Goal: Feedback & Contribution: Leave review/rating

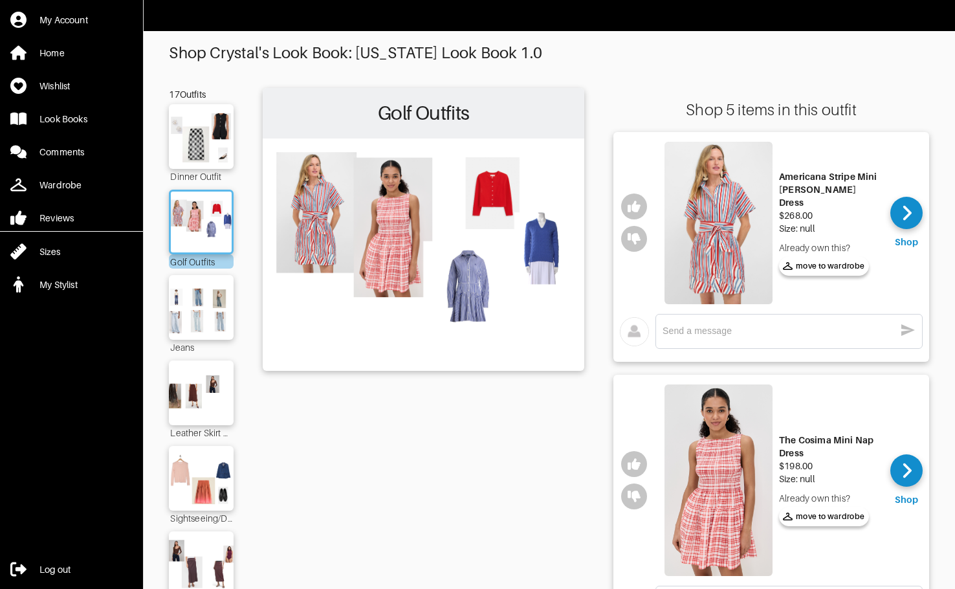
click at [784, 182] on div "Americana Stripe Mini [PERSON_NAME] Dress" at bounding box center [830, 189] width 102 height 39
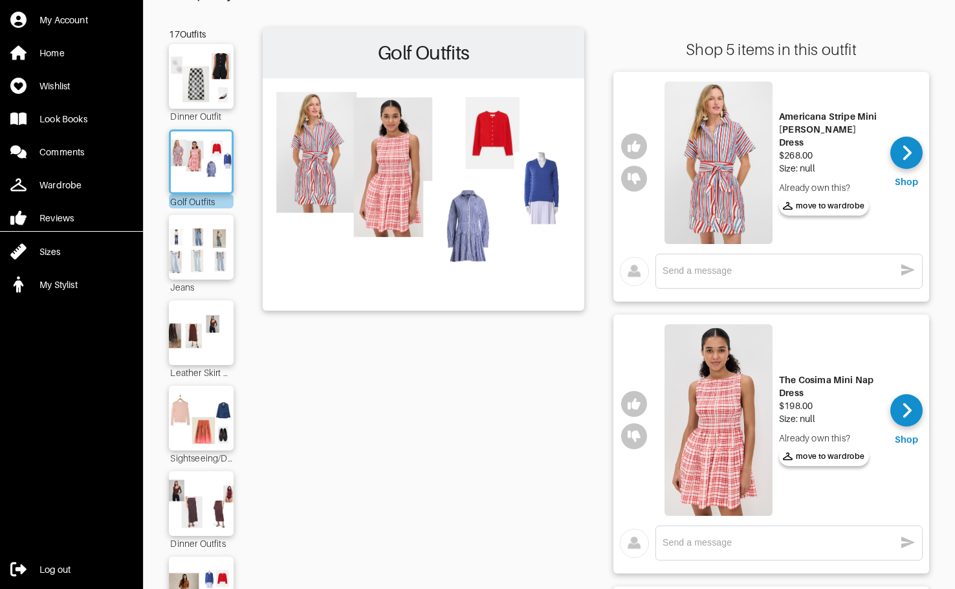
scroll to position [129, 0]
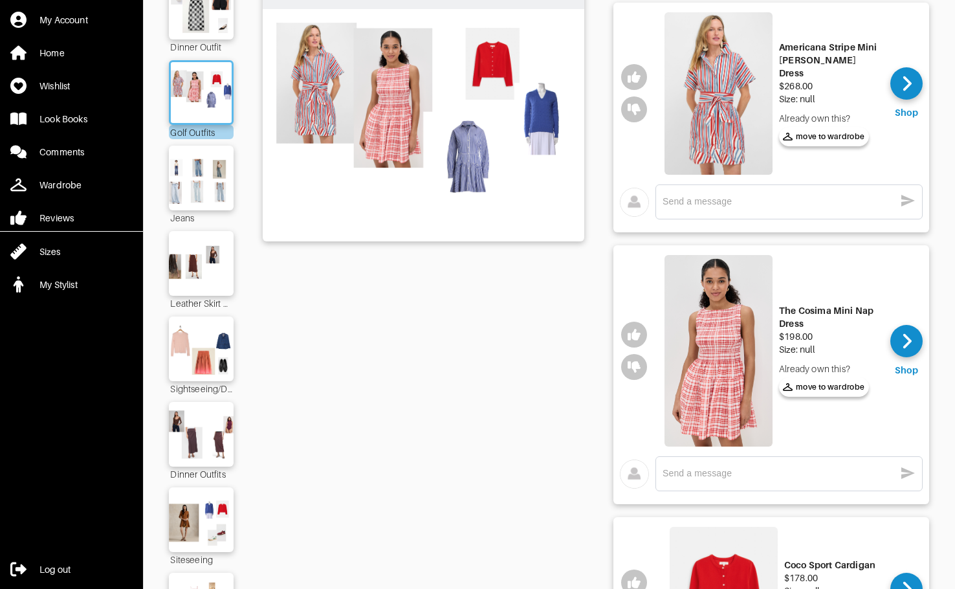
click at [726, 351] on img at bounding box center [718, 350] width 108 height 191
click at [633, 372] on icon "button" at bounding box center [633, 366] width 13 height 13
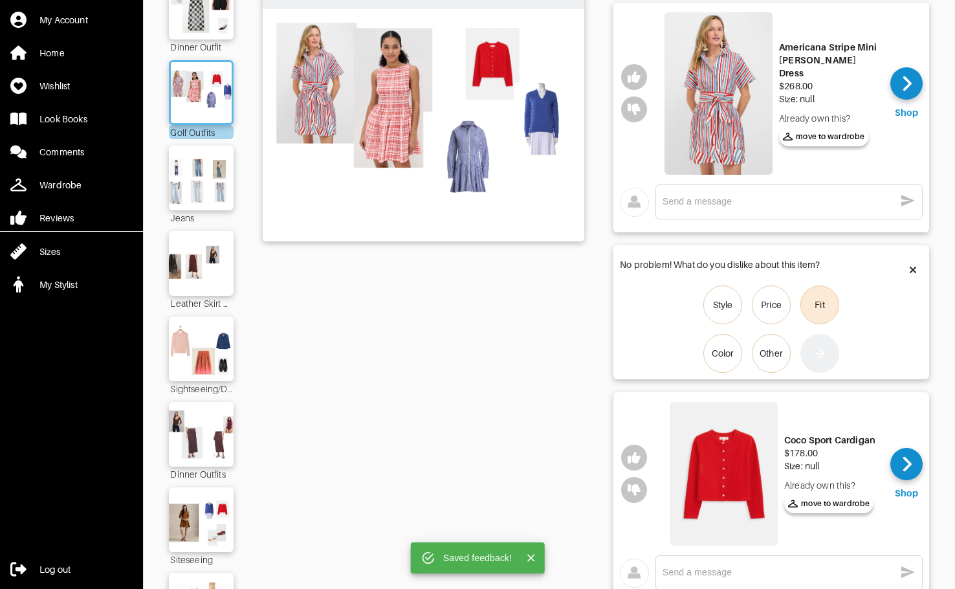
click at [784, 305] on div "Fit" at bounding box center [819, 304] width 10 height 13
click at [0, 0] on input "Fit" at bounding box center [0, 0] width 0 height 0
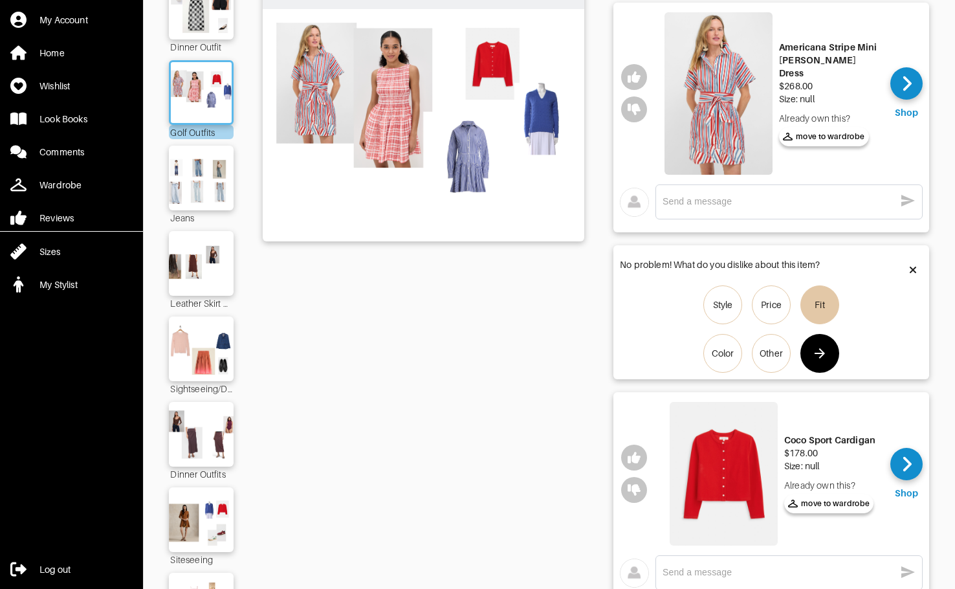
click at [784, 358] on icon "button" at bounding box center [820, 353] width 16 height 16
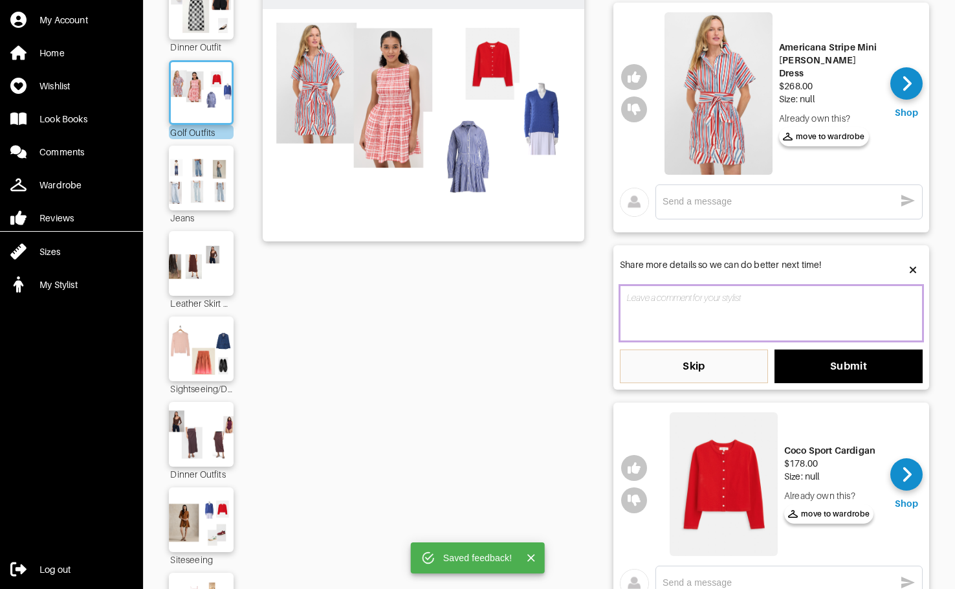
click at [784, 313] on textarea at bounding box center [771, 313] width 303 height 56
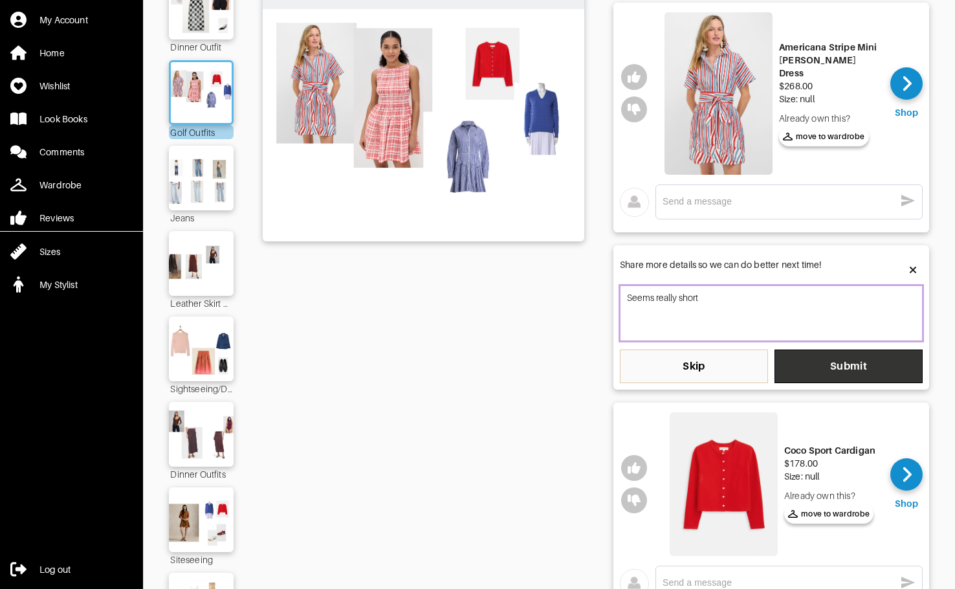
type textarea "Seems really short"
click at [784, 364] on span "Submit" at bounding box center [847, 366] width 127 height 13
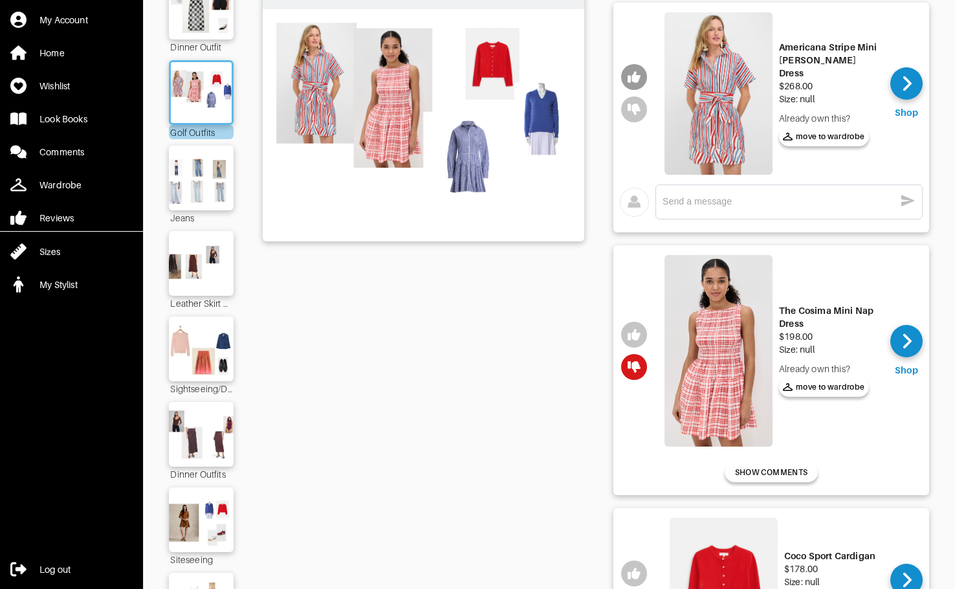
click at [638, 77] on icon "button" at bounding box center [633, 78] width 13 height 12
click at [727, 208] on div "x" at bounding box center [788, 201] width 253 height 21
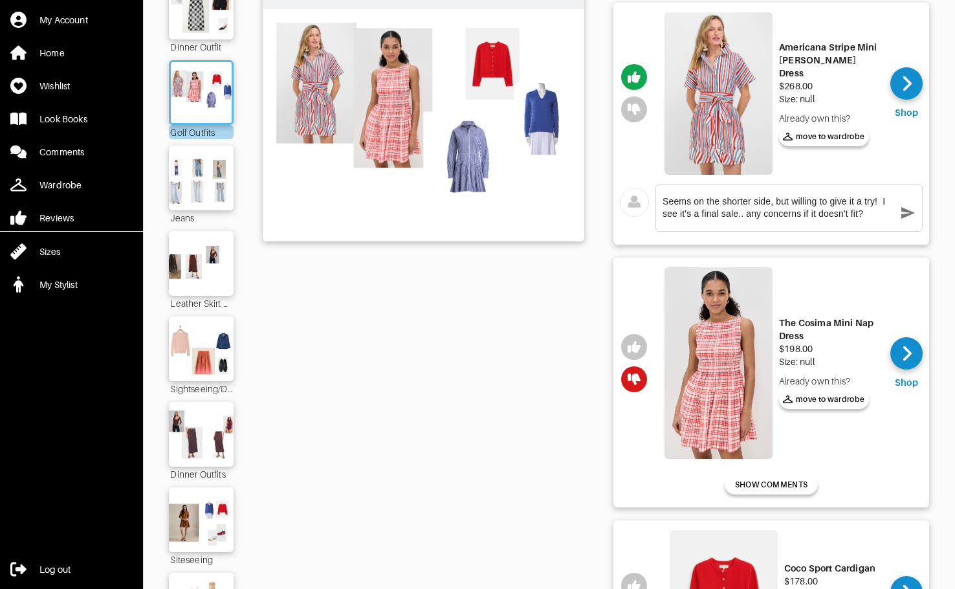
type textarea "Seems on the shorter side, but willing to give it a try! I see it's a final sal…"
click at [784, 212] on icon "button" at bounding box center [908, 213] width 14 height 12
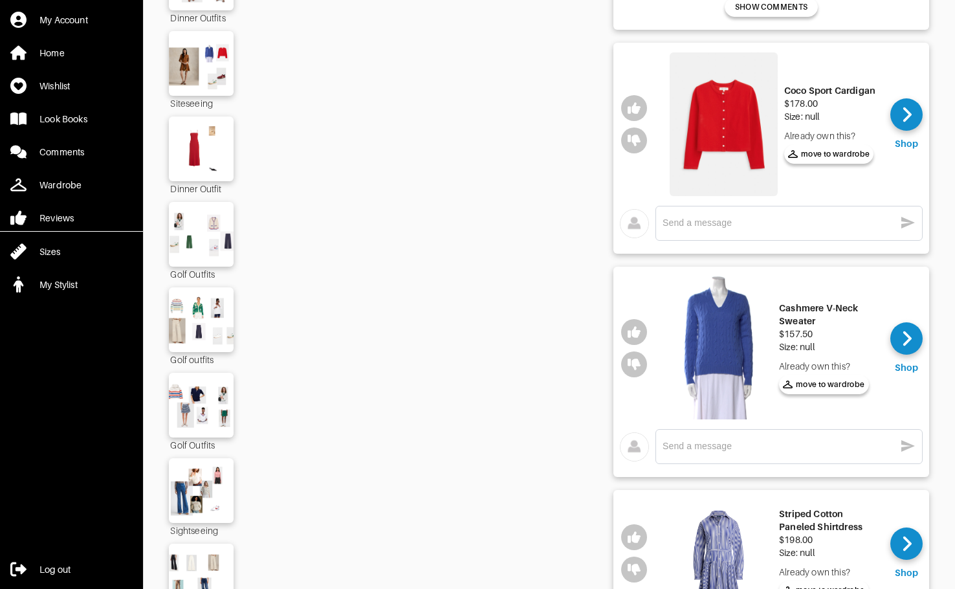
scroll to position [711, 0]
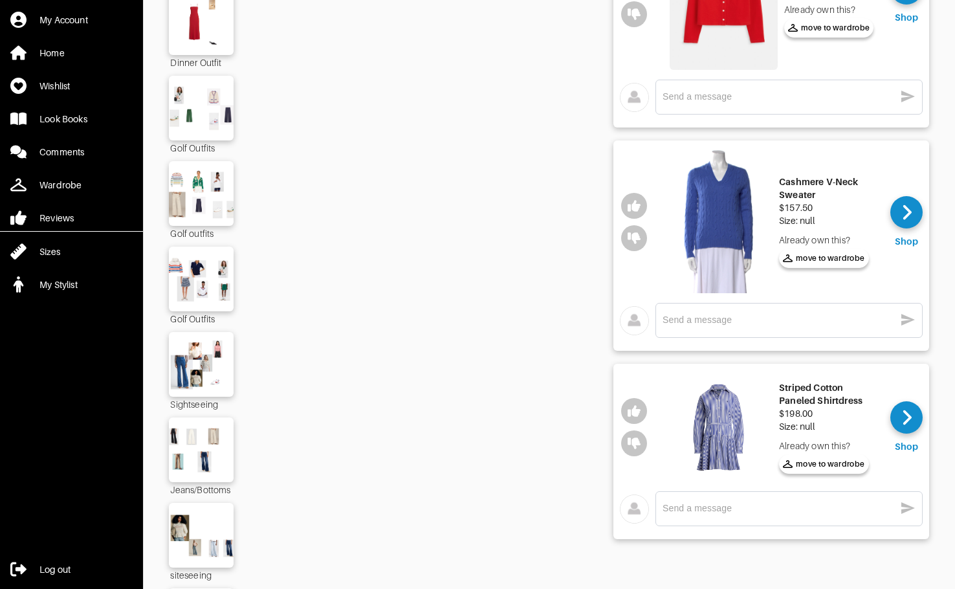
click at [719, 429] on img at bounding box center [718, 427] width 108 height 108
click at [634, 411] on icon "button" at bounding box center [633, 411] width 13 height 12
click at [726, 508] on textarea at bounding box center [778, 508] width 232 height 12
type textarea "LOVE this one"
click at [784, 512] on icon "button" at bounding box center [908, 508] width 16 height 16
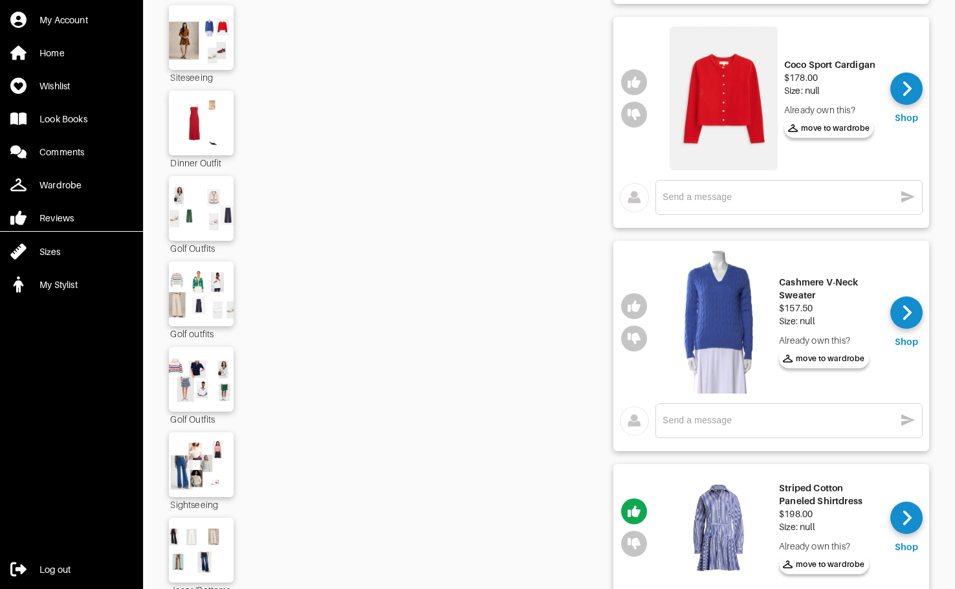
scroll to position [582, 0]
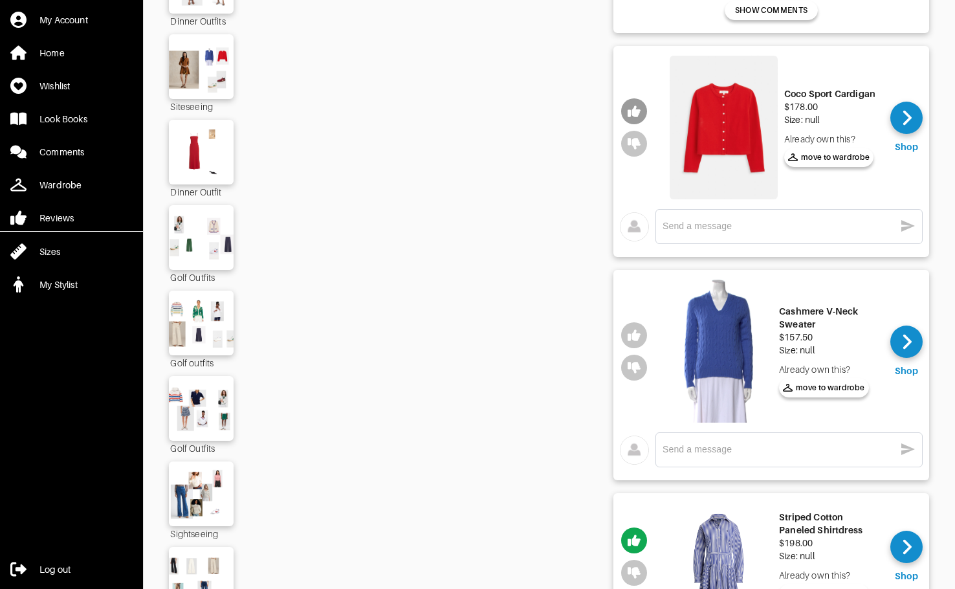
click at [635, 114] on icon "button" at bounding box center [633, 111] width 13 height 12
click at [636, 338] on icon "button" at bounding box center [633, 335] width 13 height 12
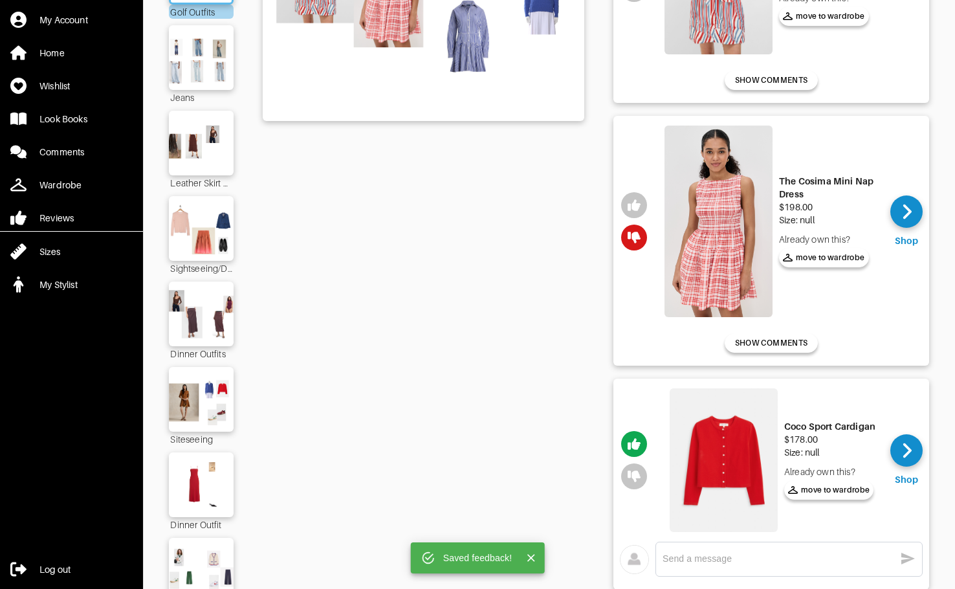
scroll to position [0, 0]
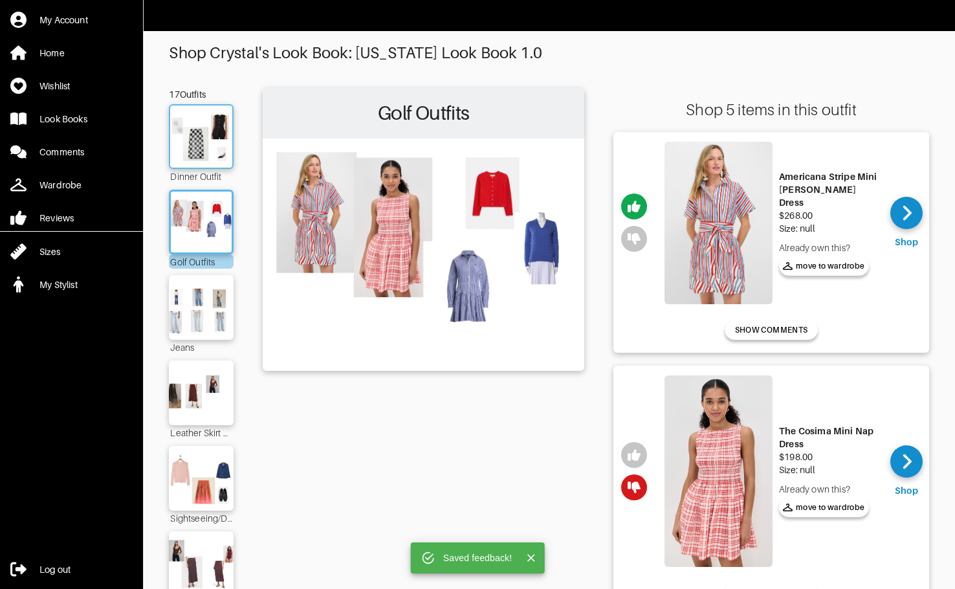
click at [210, 142] on img at bounding box center [201, 136] width 70 height 49
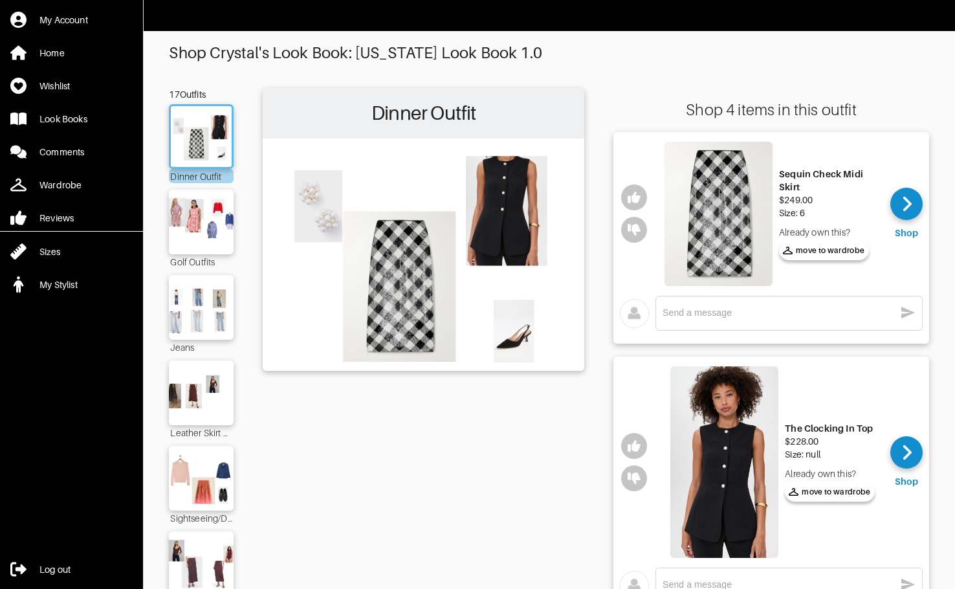
click at [740, 236] on img at bounding box center [718, 214] width 108 height 144
click at [725, 460] on img at bounding box center [724, 461] width 108 height 191
click at [204, 310] on img at bounding box center [201, 307] width 70 height 49
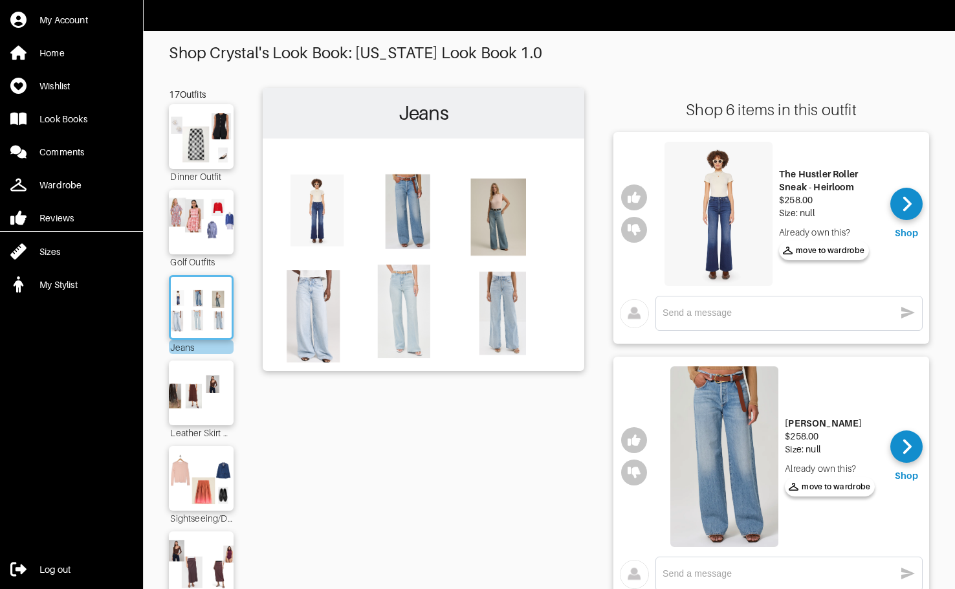
click at [738, 225] on img at bounding box center [718, 214] width 108 height 144
click at [635, 230] on icon "button" at bounding box center [633, 230] width 13 height 12
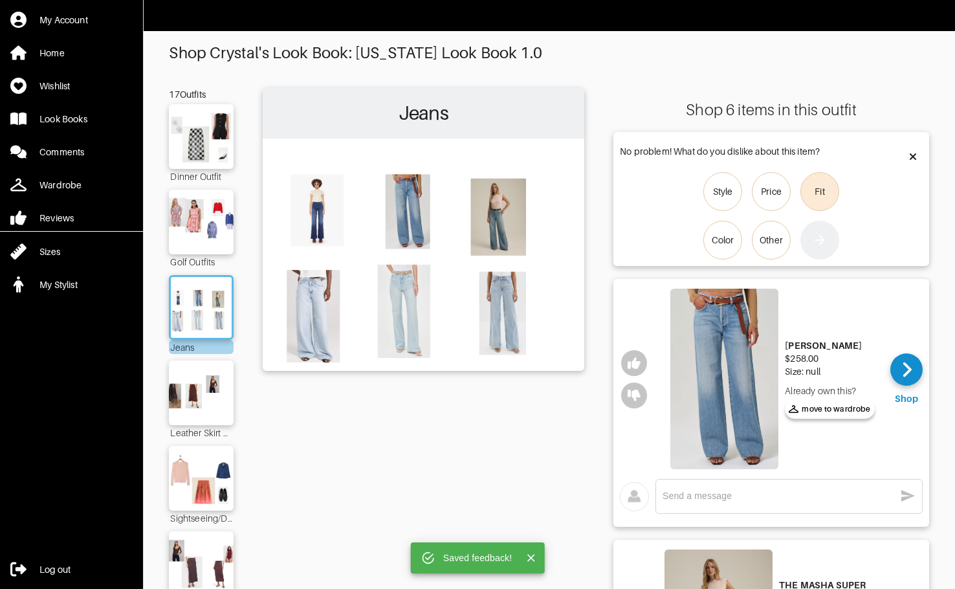
click at [784, 195] on label "Fit" at bounding box center [819, 191] width 39 height 39
click at [0, 0] on input "Fit" at bounding box center [0, 0] width 0 height 0
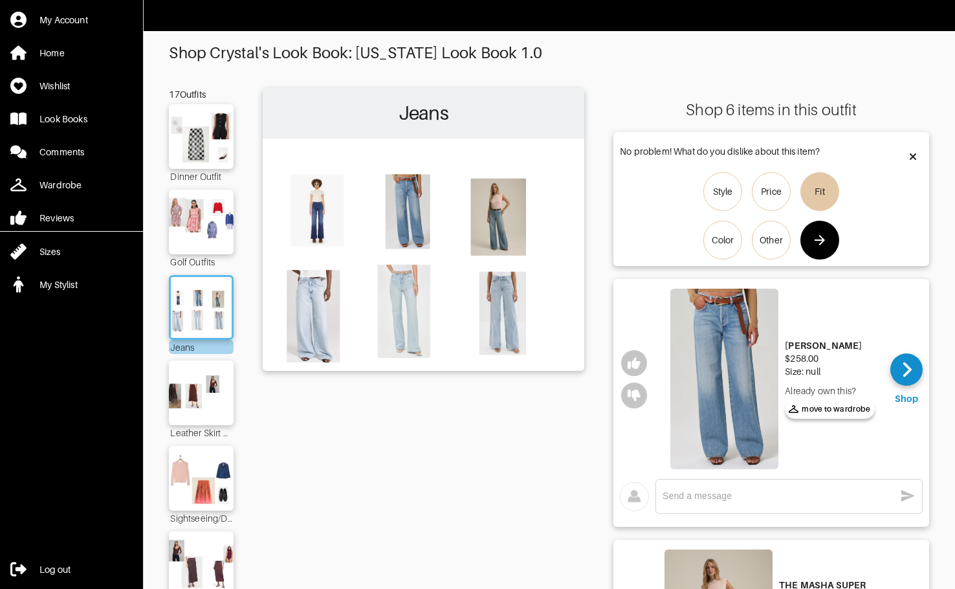
click at [784, 244] on icon "button" at bounding box center [819, 240] width 10 height 10
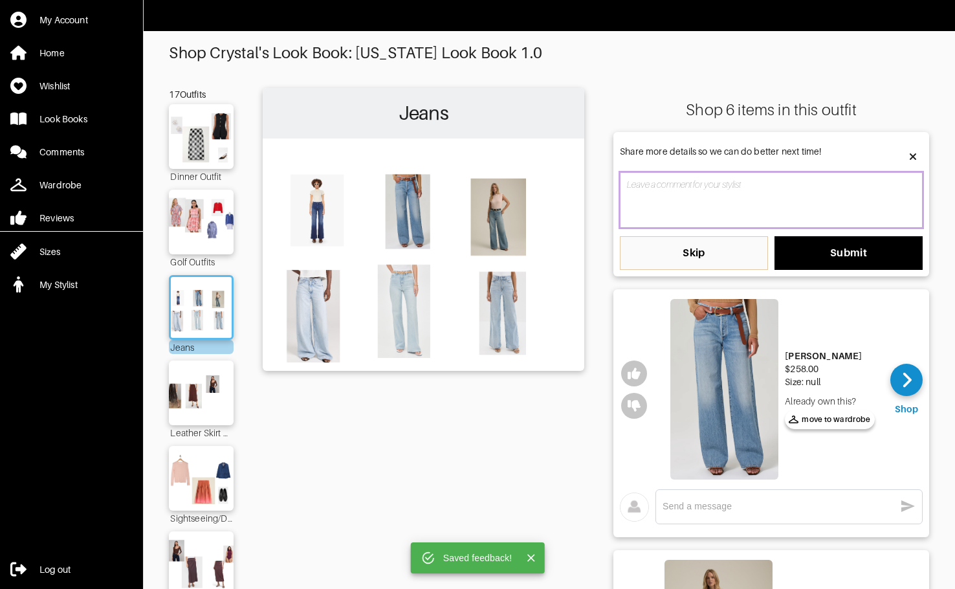
click at [729, 210] on textarea at bounding box center [771, 200] width 303 height 56
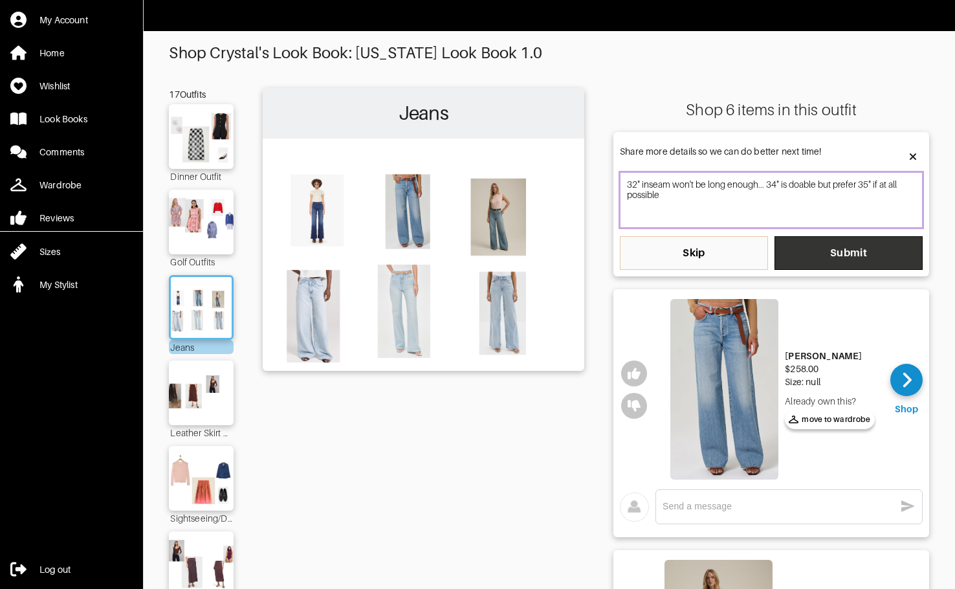
type textarea "32" inseam won't be long enough... 34" is doable but prefer 35" if at all possi…"
click at [784, 252] on span "Submit" at bounding box center [847, 252] width 127 height 13
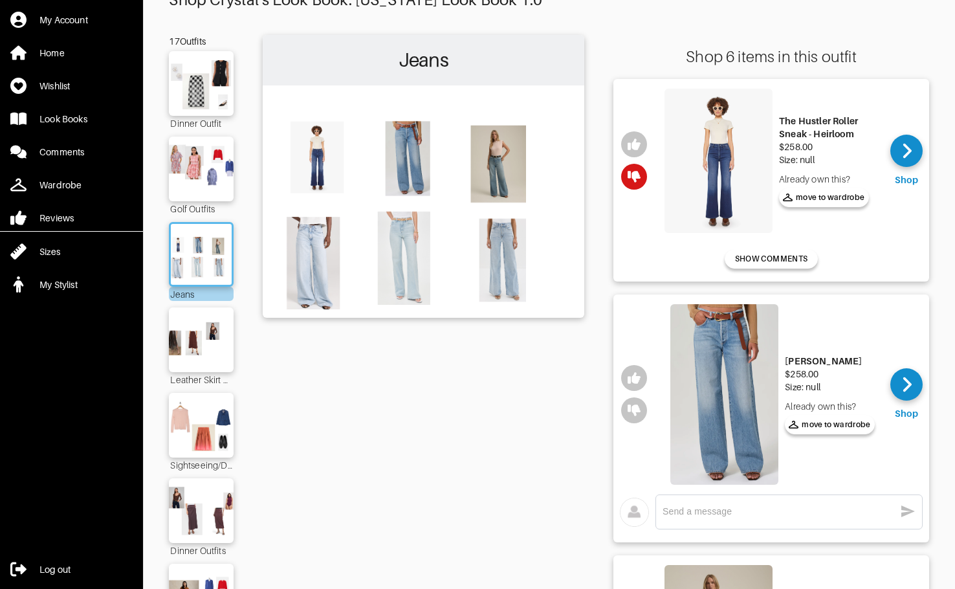
scroll to position [129, 0]
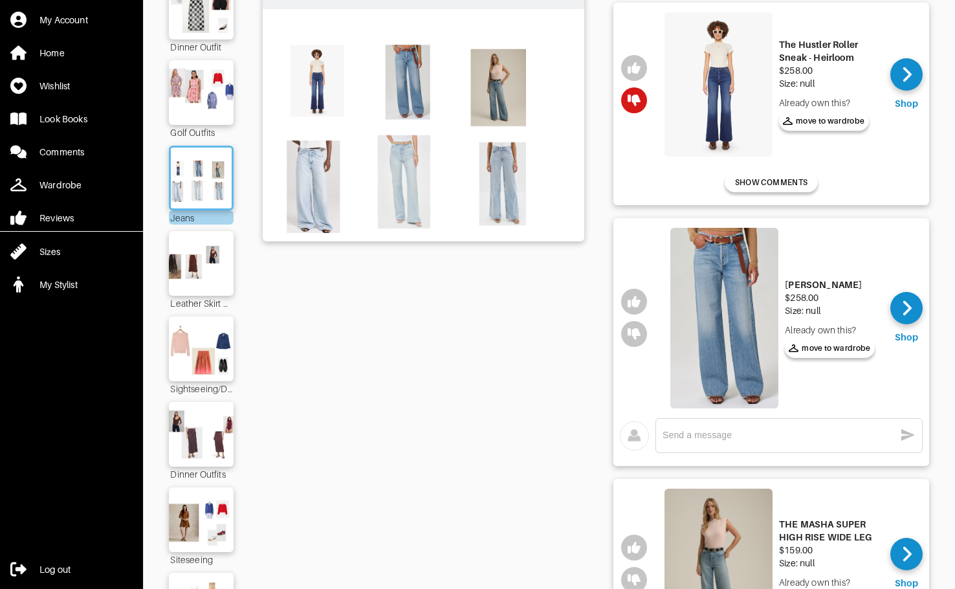
click at [714, 303] on img at bounding box center [724, 318] width 108 height 180
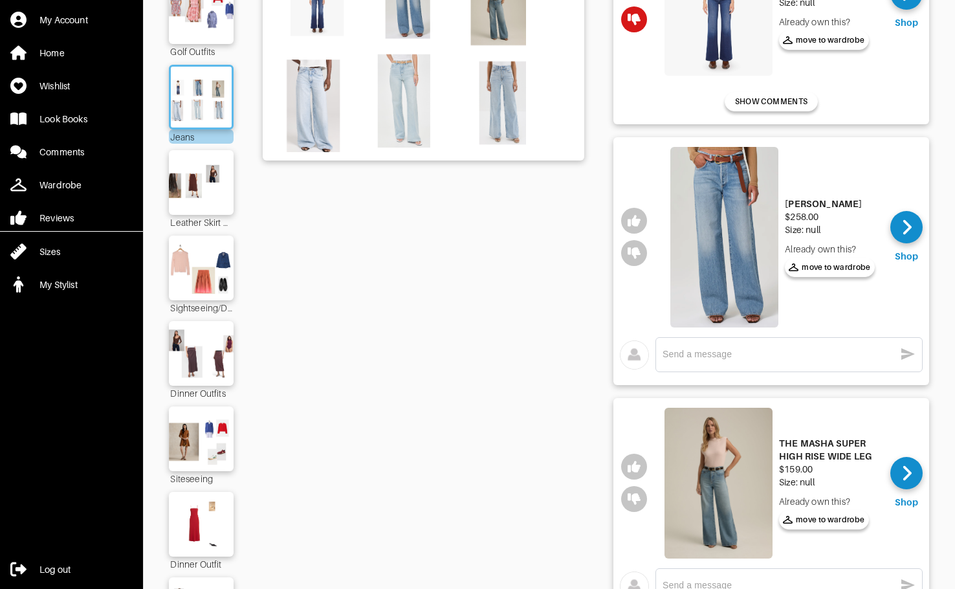
scroll to position [388, 0]
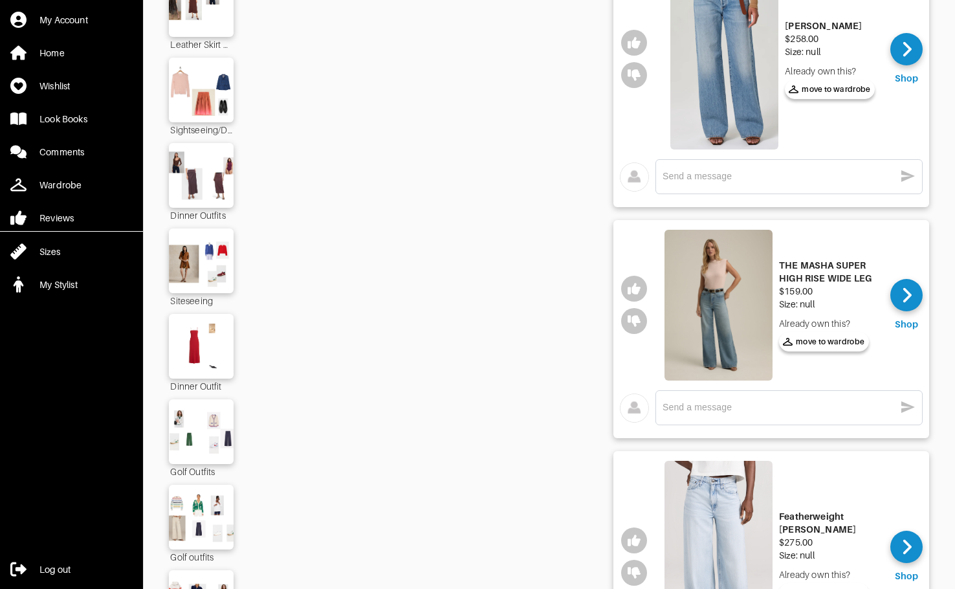
click at [716, 299] on img at bounding box center [718, 305] width 108 height 151
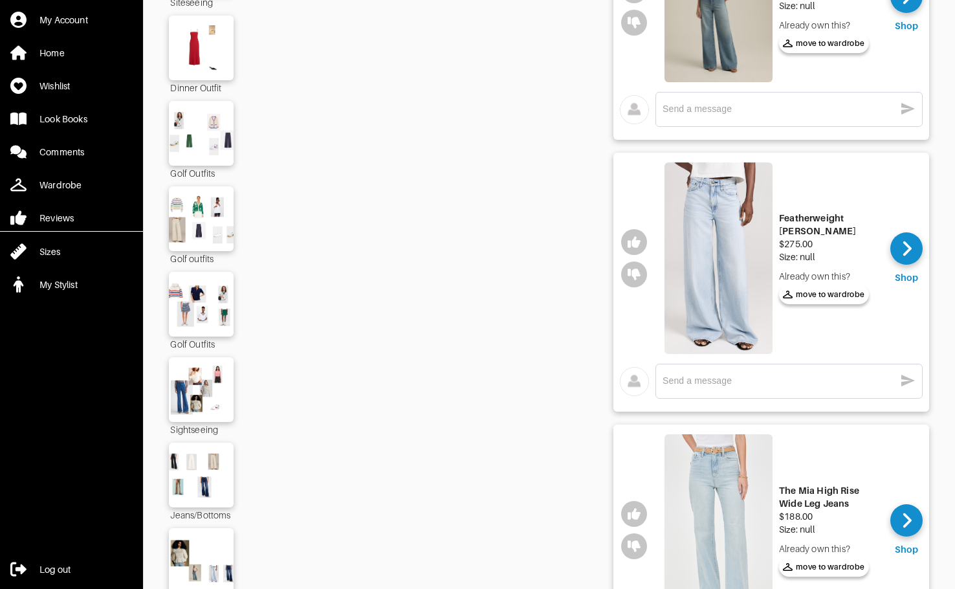
scroll to position [711, 0]
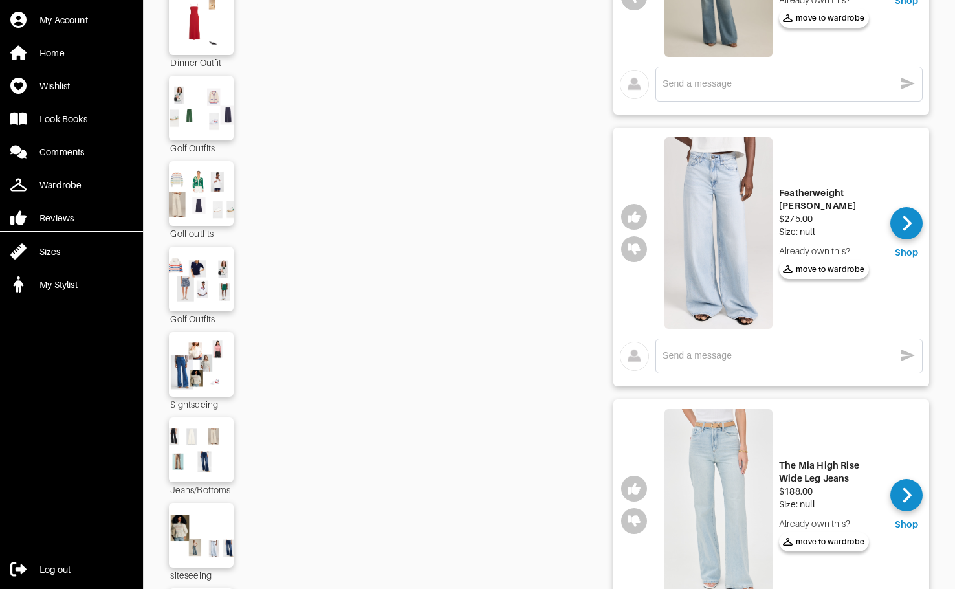
click at [730, 273] on img at bounding box center [718, 232] width 108 height 191
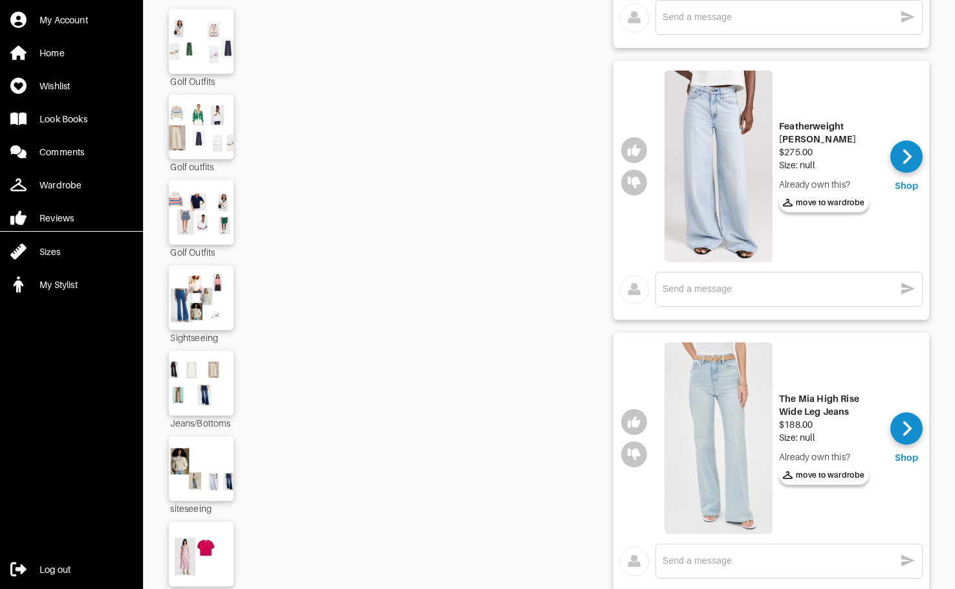
scroll to position [841, 0]
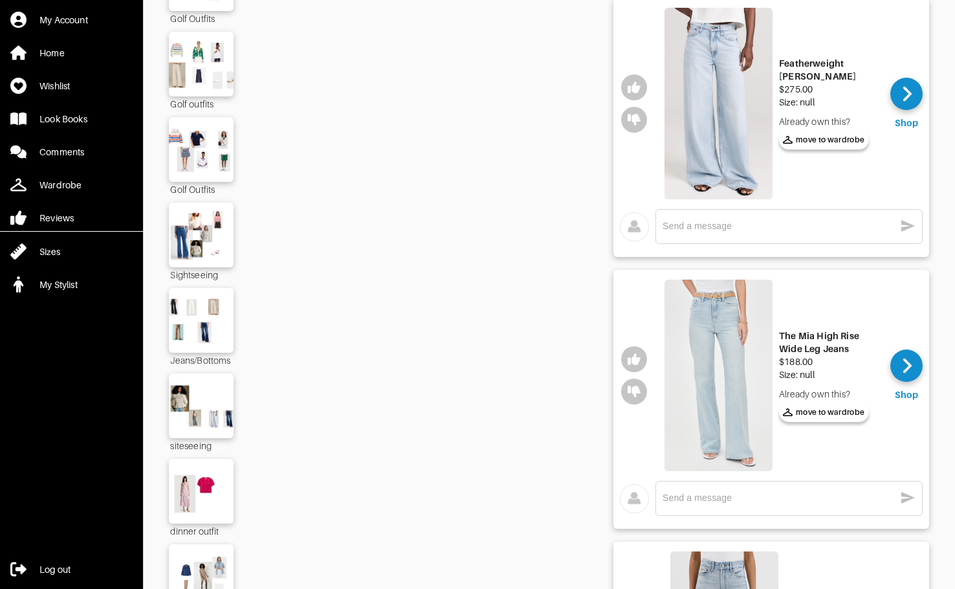
click at [737, 397] on img at bounding box center [718, 374] width 108 height 191
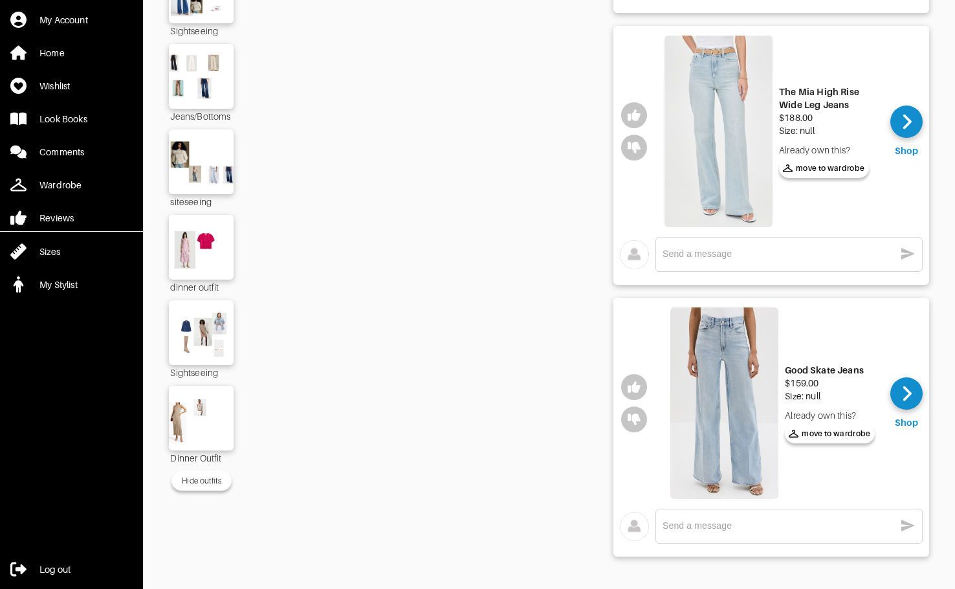
scroll to position [1094, 0]
click at [727, 397] on img at bounding box center [724, 402] width 108 height 191
click at [636, 381] on icon "button" at bounding box center [633, 387] width 13 height 12
click at [747, 520] on textarea at bounding box center [778, 525] width 232 height 12
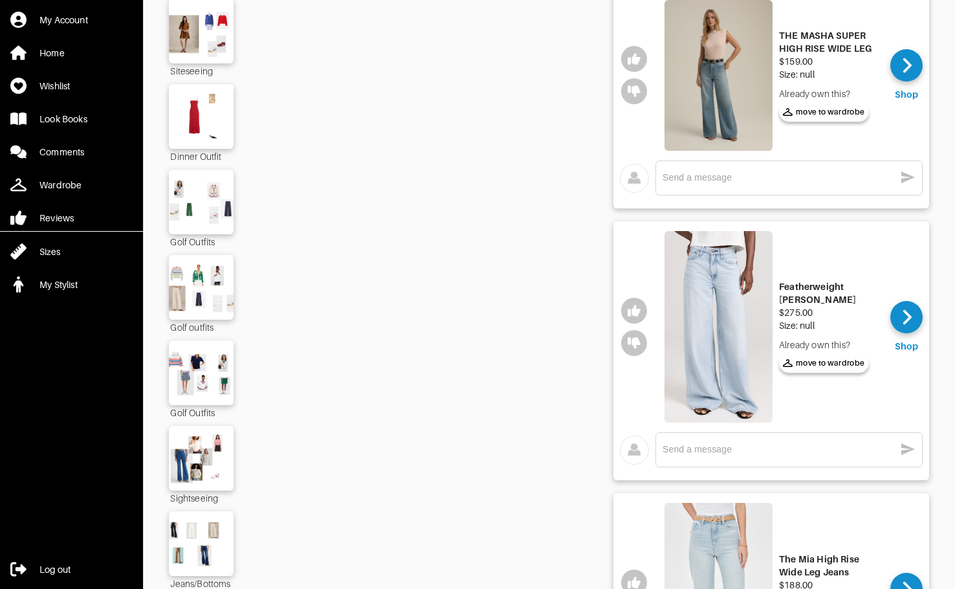
scroll to position [577, 0]
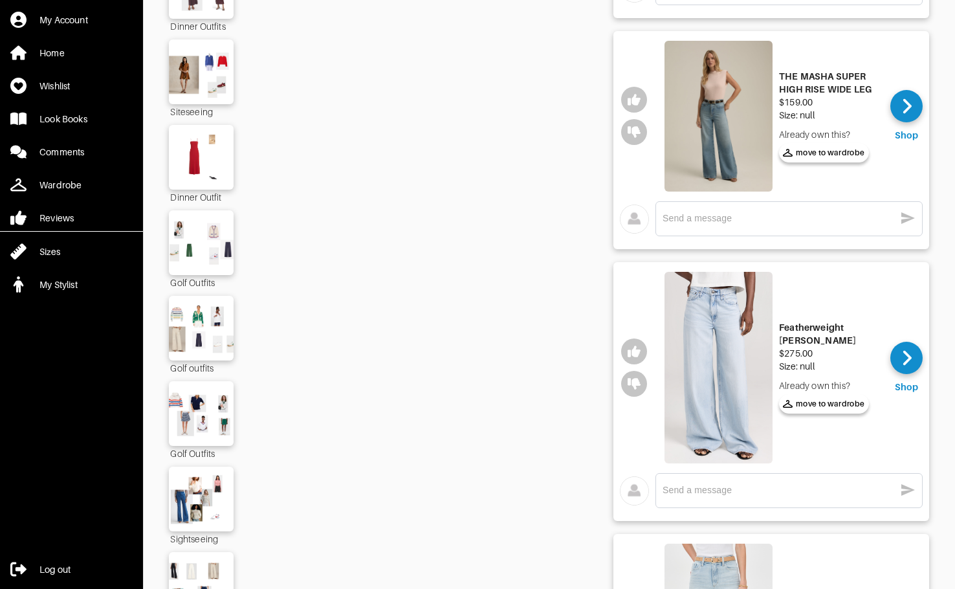
click at [706, 492] on textarea at bounding box center [778, 490] width 232 height 12
drag, startPoint x: 855, startPoint y: 495, endPoint x: 627, endPoint y: 491, distance: 227.7
click at [627, 491] on div "Looks too big and not in love with the wash x" at bounding box center [771, 493] width 303 height 41
type textarea "Looks too big and not in love with the wash"
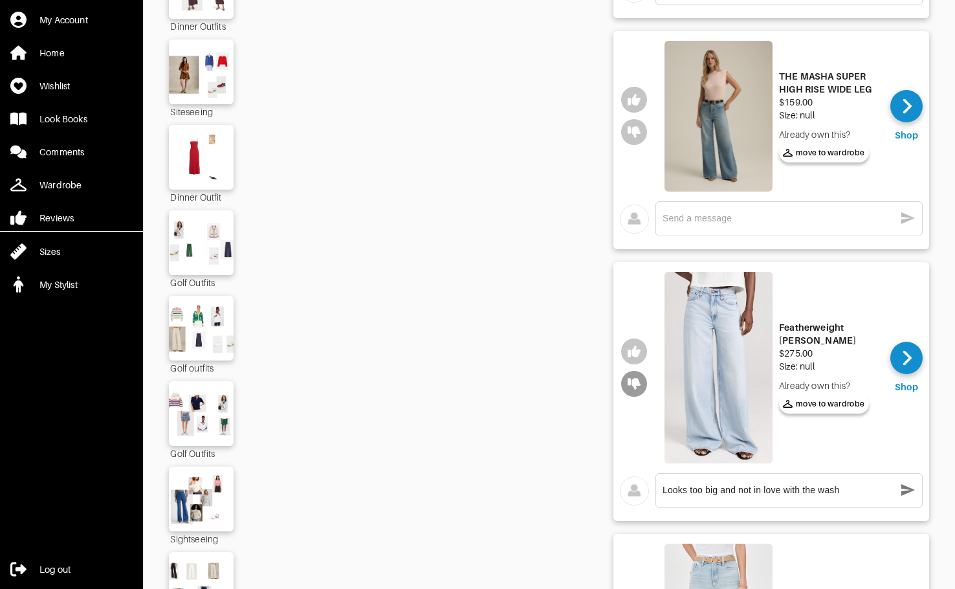
click at [636, 384] on icon "button" at bounding box center [633, 384] width 13 height 12
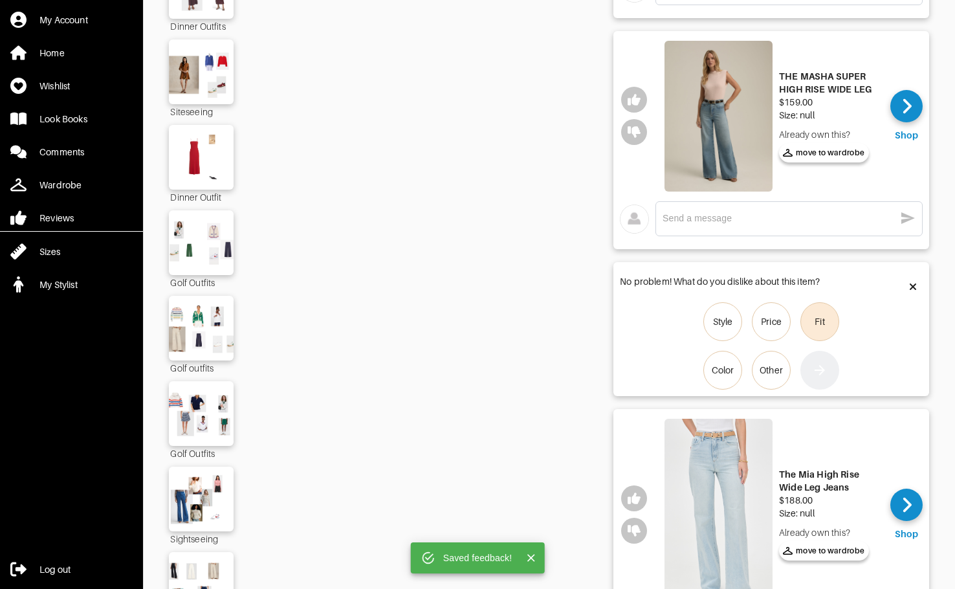
click at [784, 322] on div "Fit" at bounding box center [819, 321] width 10 height 13
click at [0, 0] on input "Fit" at bounding box center [0, 0] width 0 height 0
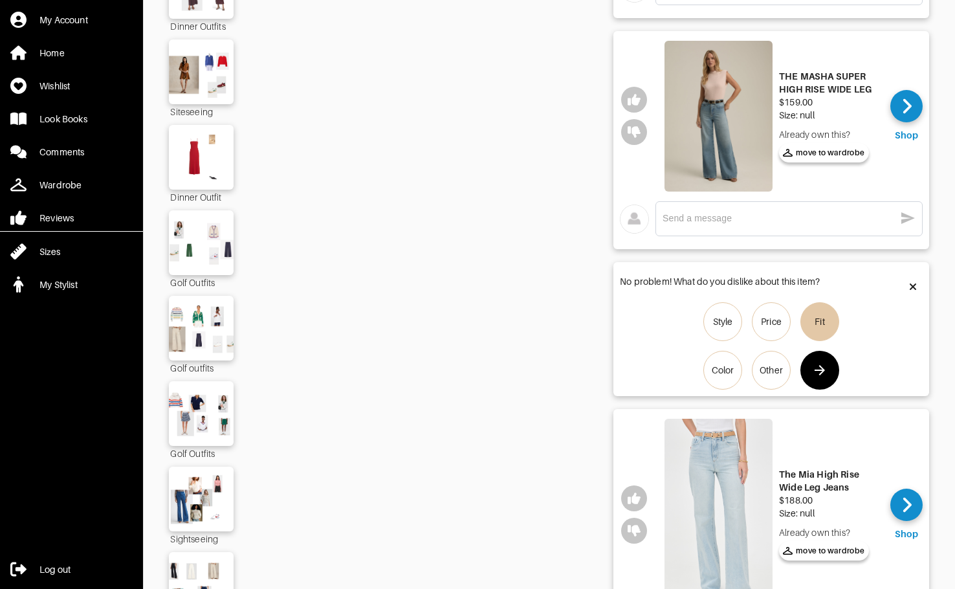
click at [784, 376] on icon "button" at bounding box center [820, 370] width 16 height 16
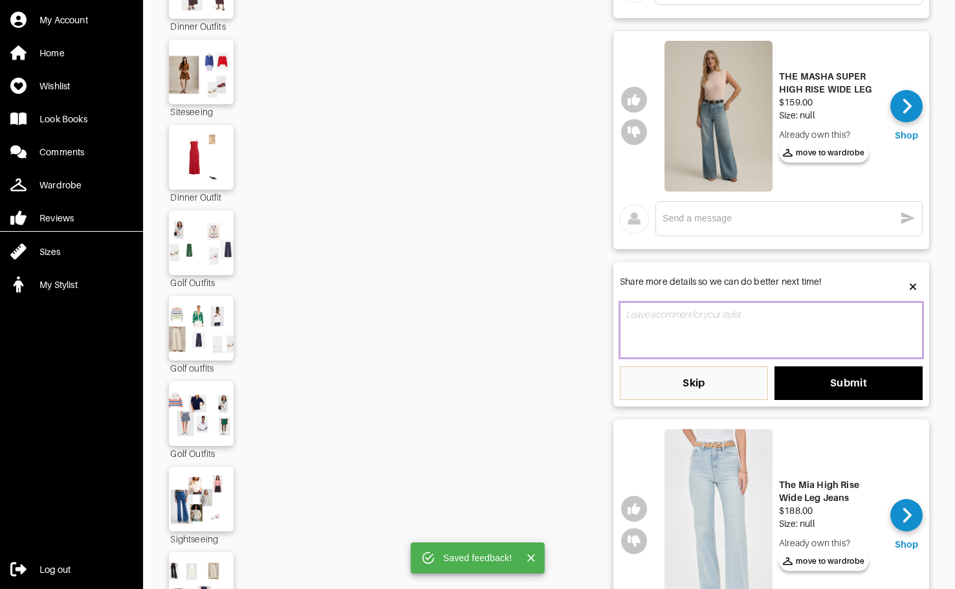
click at [724, 321] on textarea at bounding box center [771, 330] width 303 height 56
paste textarea "Looks too big and not in love with the wash"
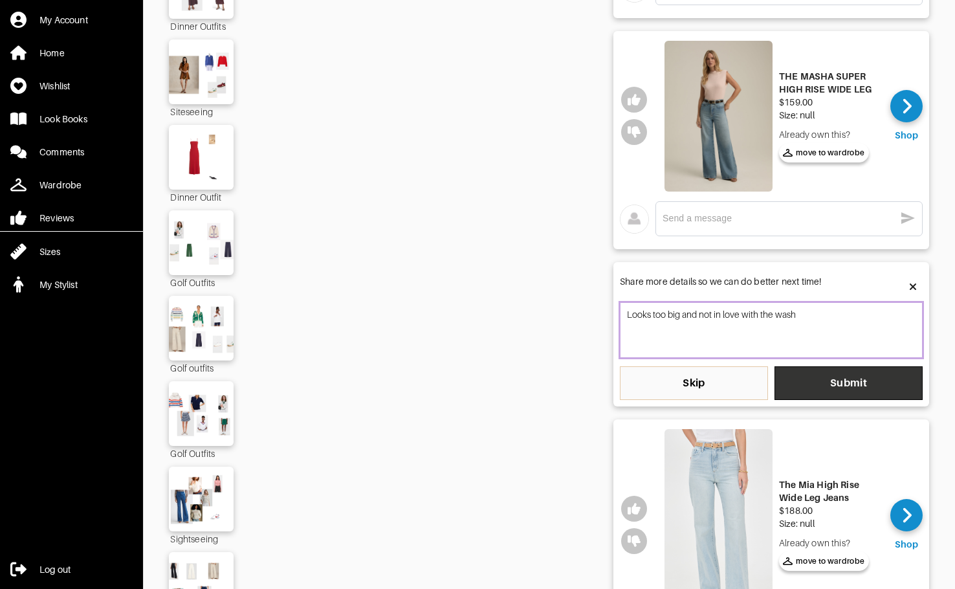
type textarea "Looks too big and not in love with the wash"
click at [784, 382] on span "Submit" at bounding box center [847, 382] width 127 height 13
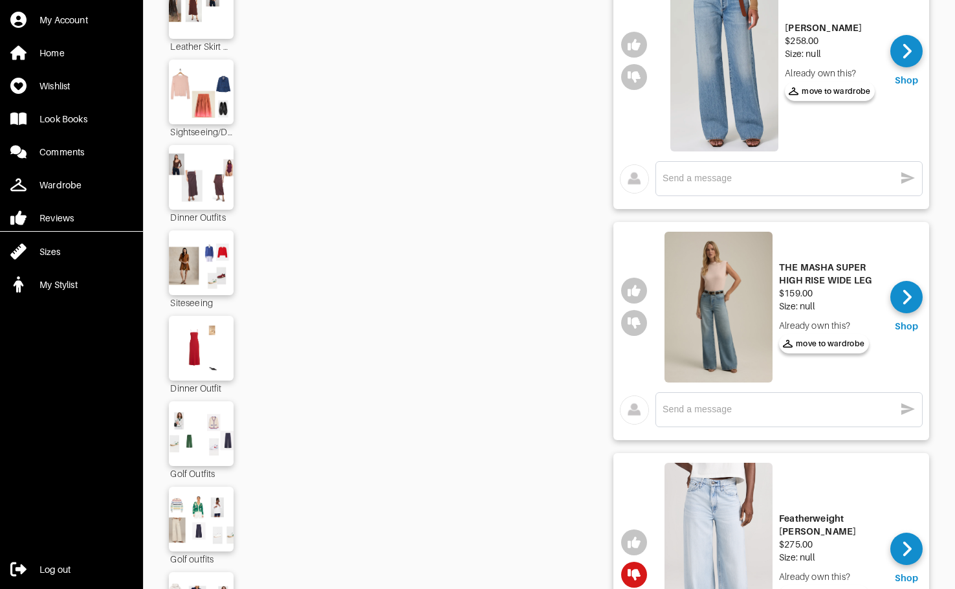
scroll to position [383, 0]
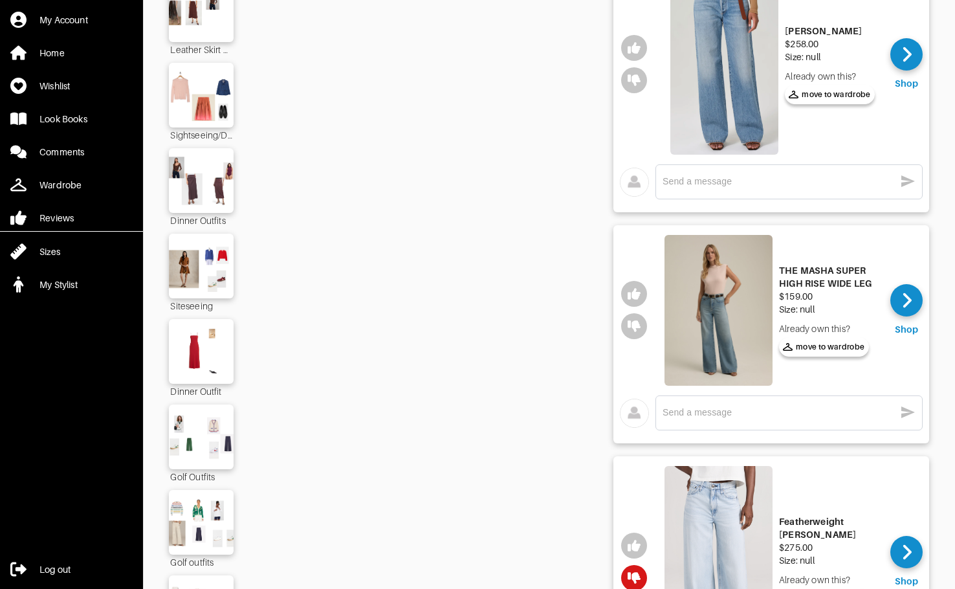
click at [736, 349] on img at bounding box center [718, 310] width 108 height 151
click at [724, 416] on textarea at bounding box center [778, 412] width 232 height 12
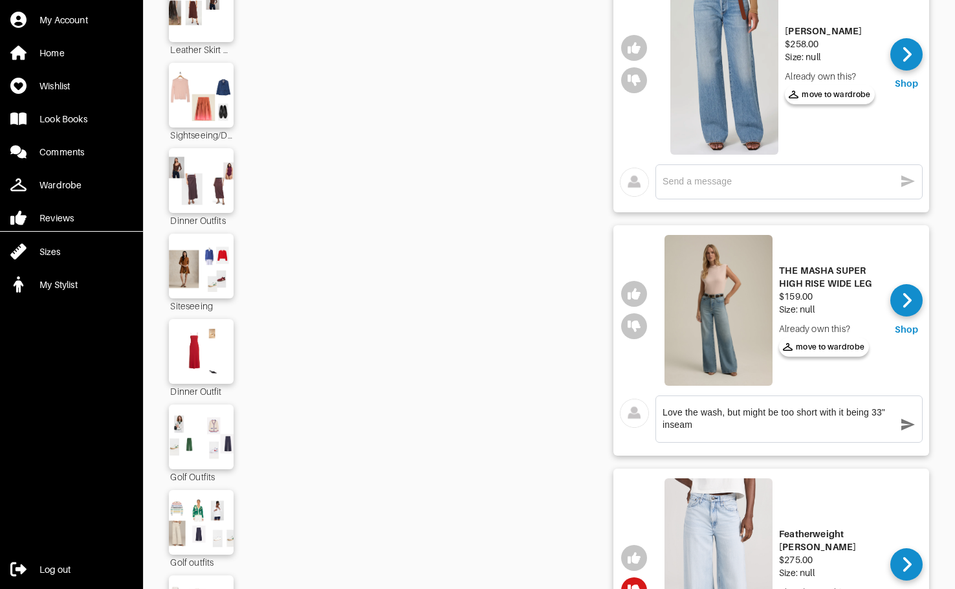
type textarea "Love the wash, but might be too short with it being 33" inseam"
click at [784, 417] on icon "button" at bounding box center [908, 424] width 16 height 16
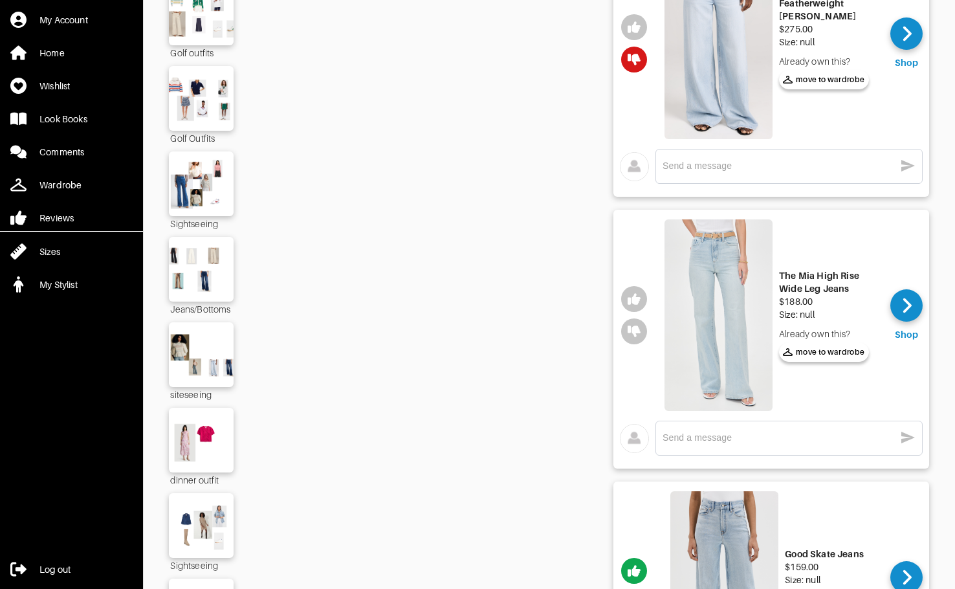
scroll to position [891, 0]
click at [704, 323] on img at bounding box center [718, 315] width 108 height 191
click at [753, 446] on div "x" at bounding box center [788, 438] width 253 height 21
type textarea "33" inseam"
drag, startPoint x: 717, startPoint y: 439, endPoint x: 655, endPoint y: 431, distance: 62.6
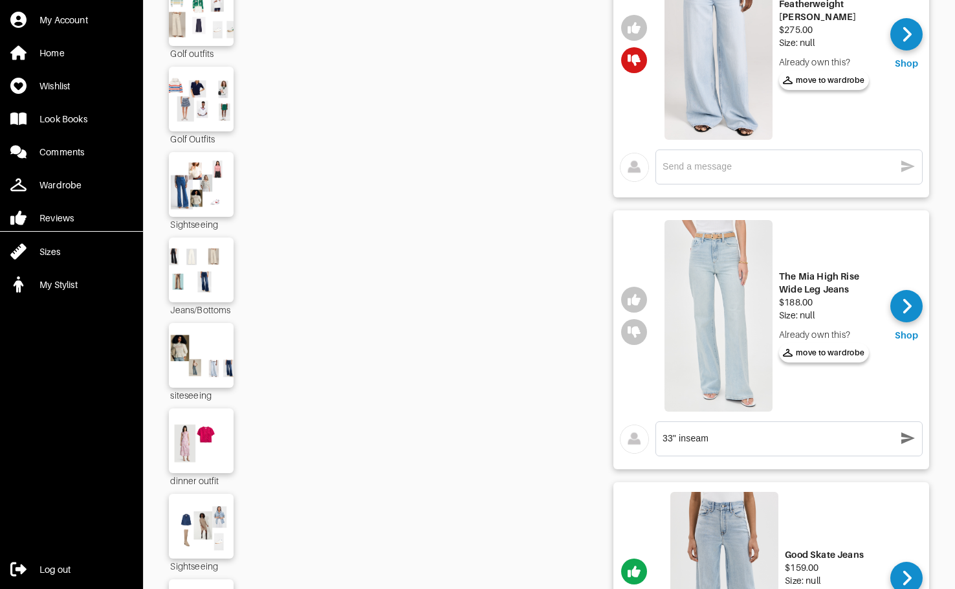
click at [655, 431] on div "33" inseam x" at bounding box center [788, 438] width 267 height 35
click at [628, 339] on button "button" at bounding box center [634, 332] width 26 height 26
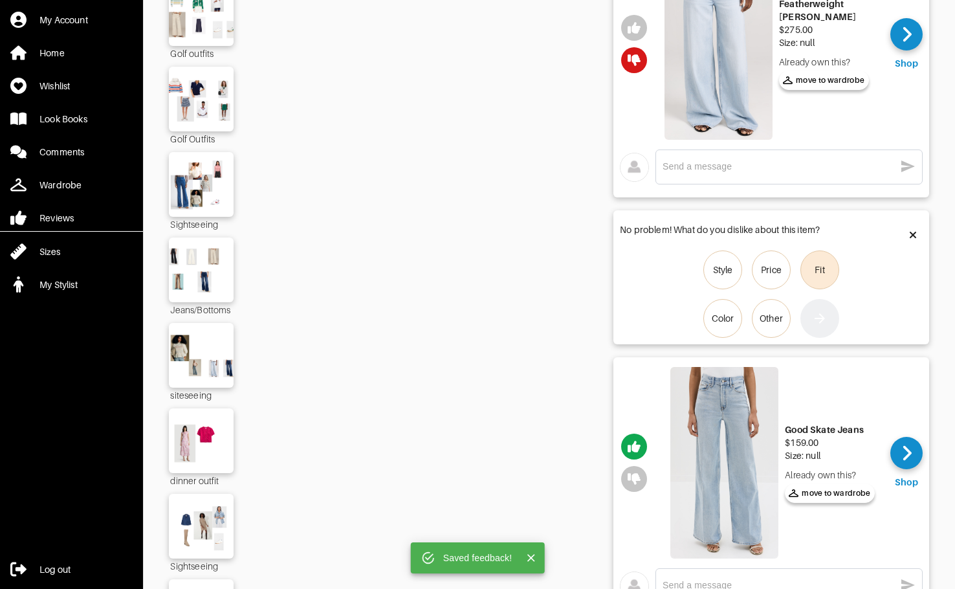
click at [784, 263] on div "Fit" at bounding box center [819, 269] width 10 height 13
click at [0, 0] on input "Fit" at bounding box center [0, 0] width 0 height 0
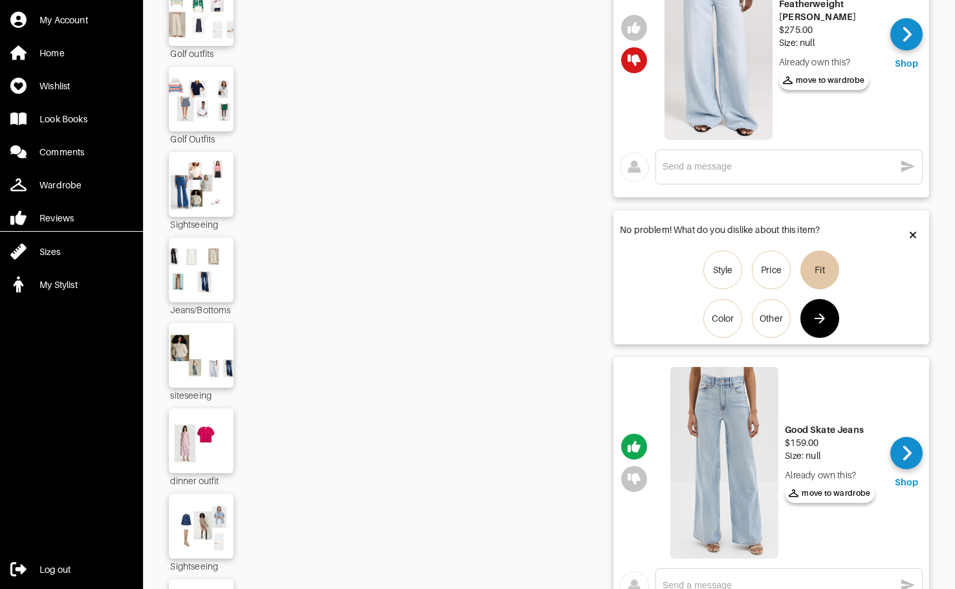
click at [784, 318] on icon "button" at bounding box center [819, 318] width 10 height 10
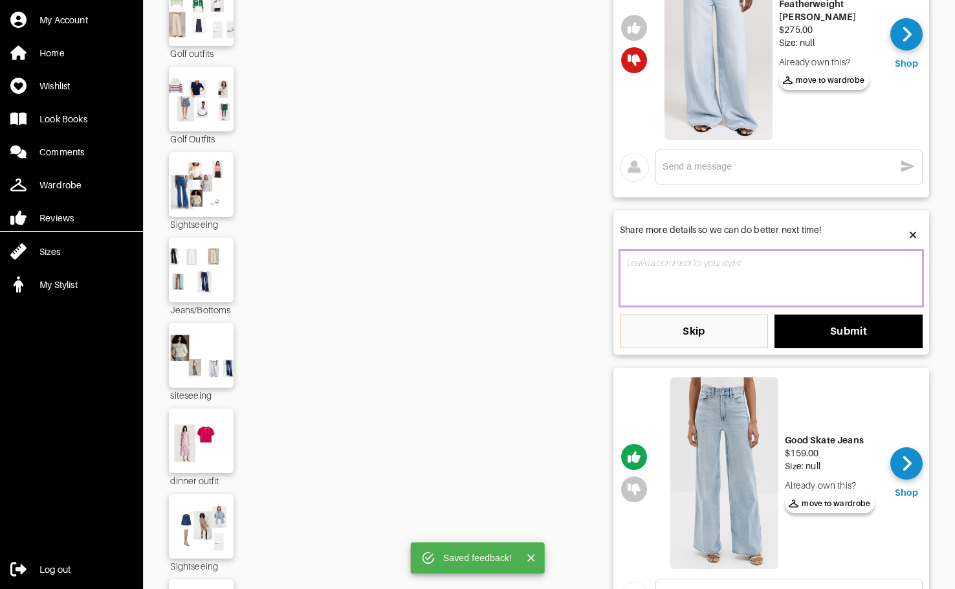
click at [737, 274] on textarea at bounding box center [771, 278] width 303 height 56
paste textarea "33" inseam"
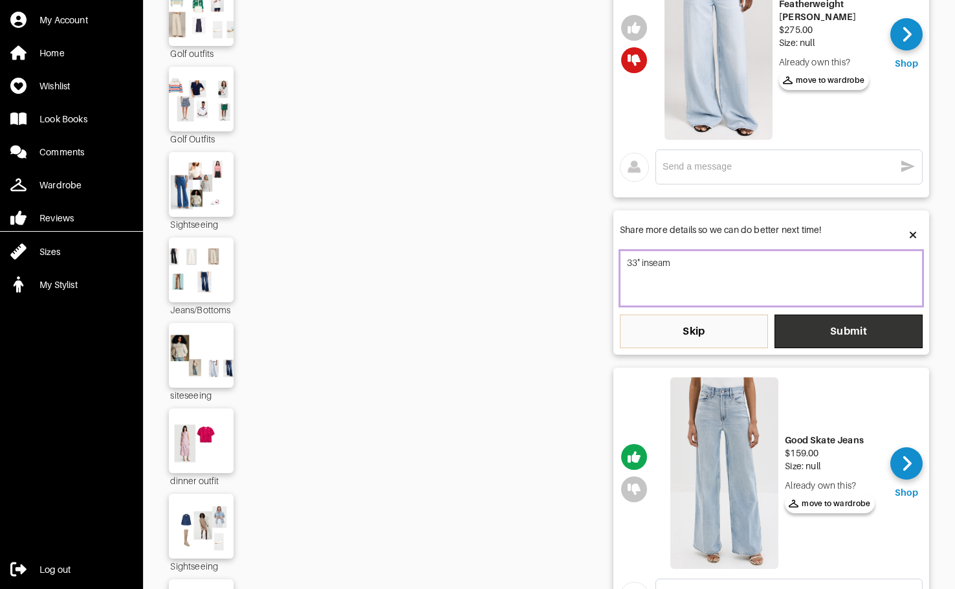
type textarea "33" inseam"
click at [784, 340] on button "Submit" at bounding box center [848, 331] width 148 height 34
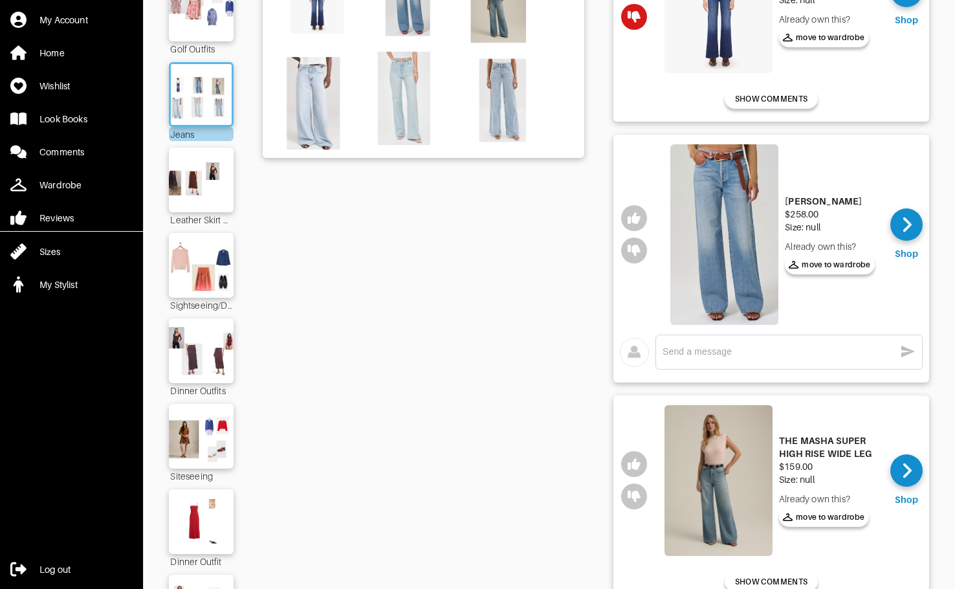
scroll to position [180, 0]
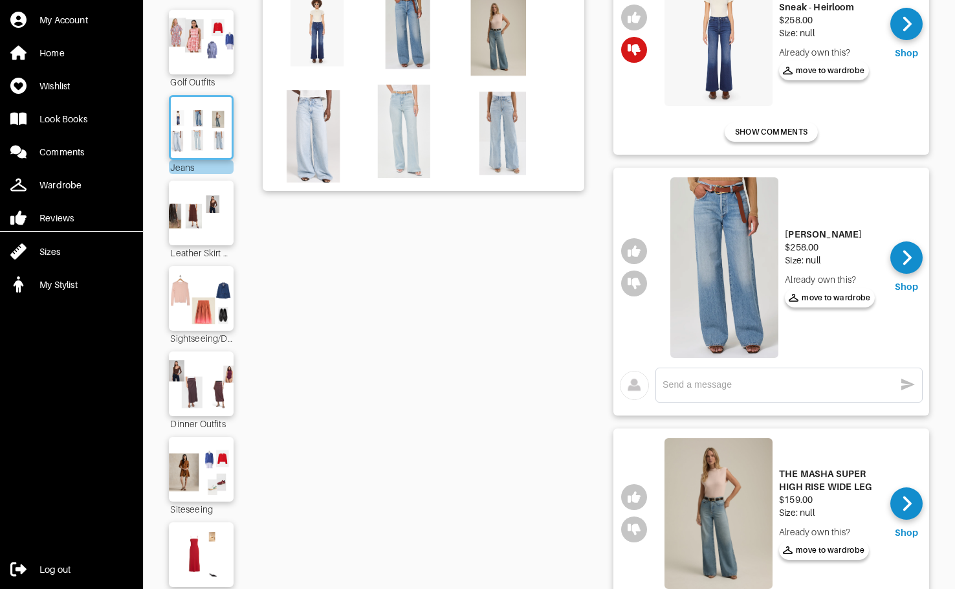
click at [749, 261] on img at bounding box center [724, 267] width 108 height 180
drag, startPoint x: 780, startPoint y: 387, endPoint x: 794, endPoint y: 378, distance: 16.0
click at [780, 383] on textarea at bounding box center [778, 384] width 232 height 12
paste textarea "33" inseam"
type textarea "33" inseam"
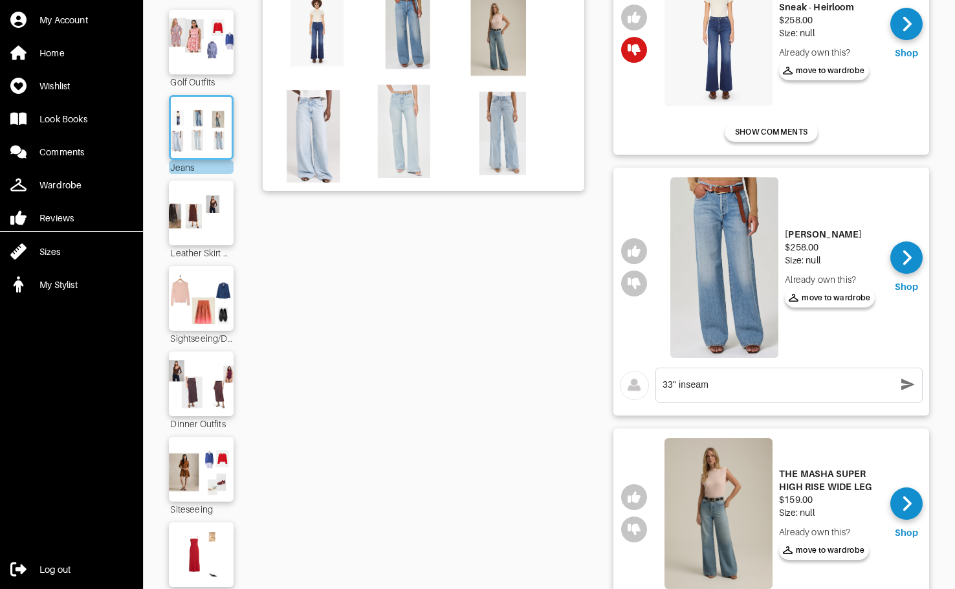
click at [784, 386] on icon "button" at bounding box center [908, 384] width 14 height 12
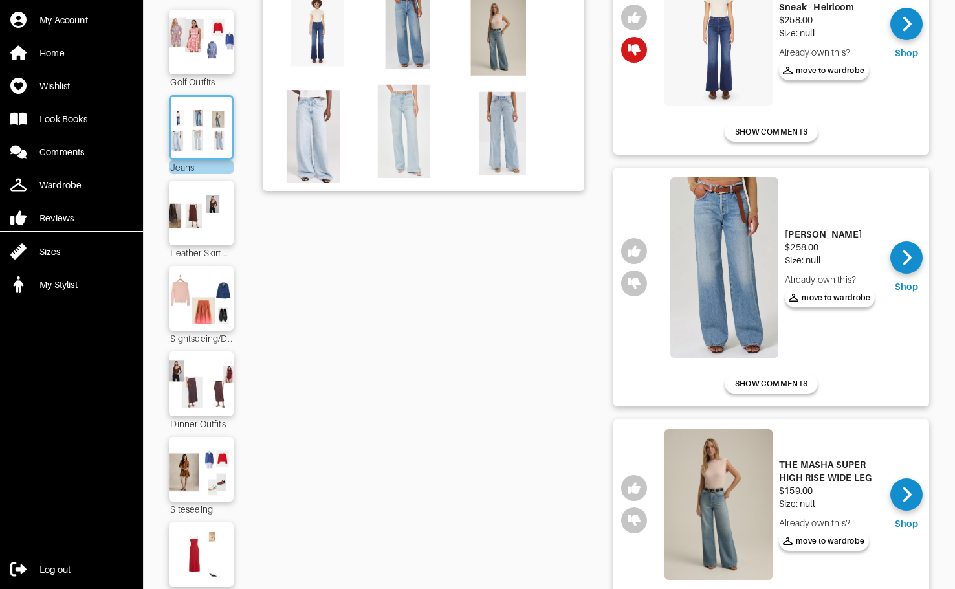
scroll to position [0, 0]
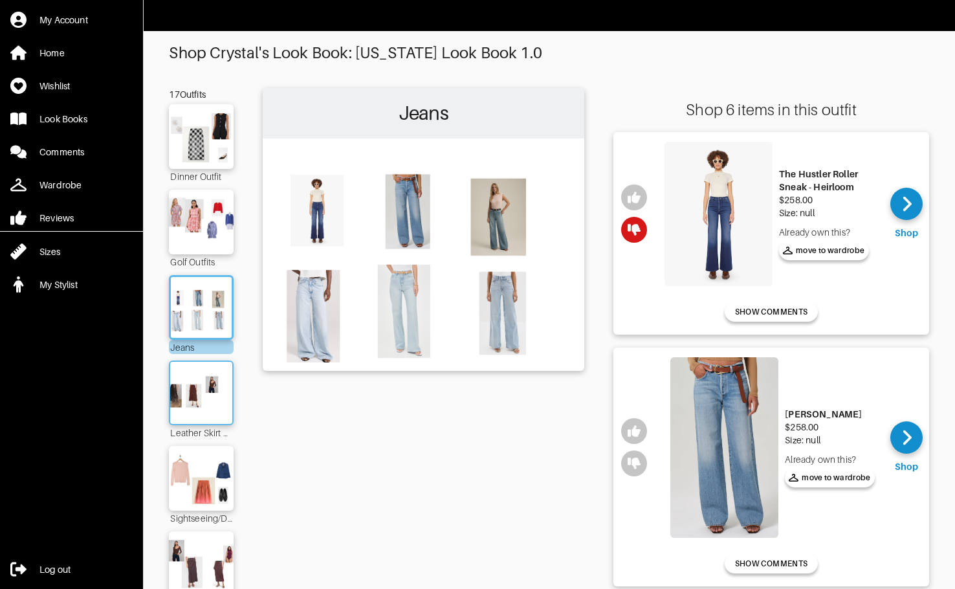
click at [192, 405] on img at bounding box center [201, 392] width 70 height 49
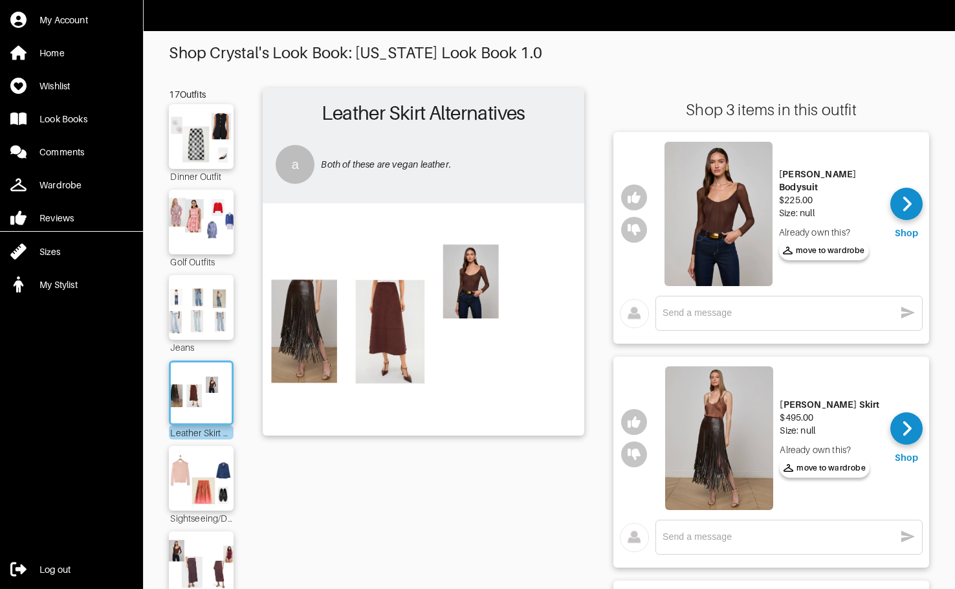
click at [739, 220] on img at bounding box center [718, 214] width 108 height 144
click at [632, 195] on icon "button" at bounding box center [633, 198] width 13 height 12
click at [393, 316] on img at bounding box center [423, 318] width 308 height 217
click at [715, 442] on img at bounding box center [719, 438] width 108 height 144
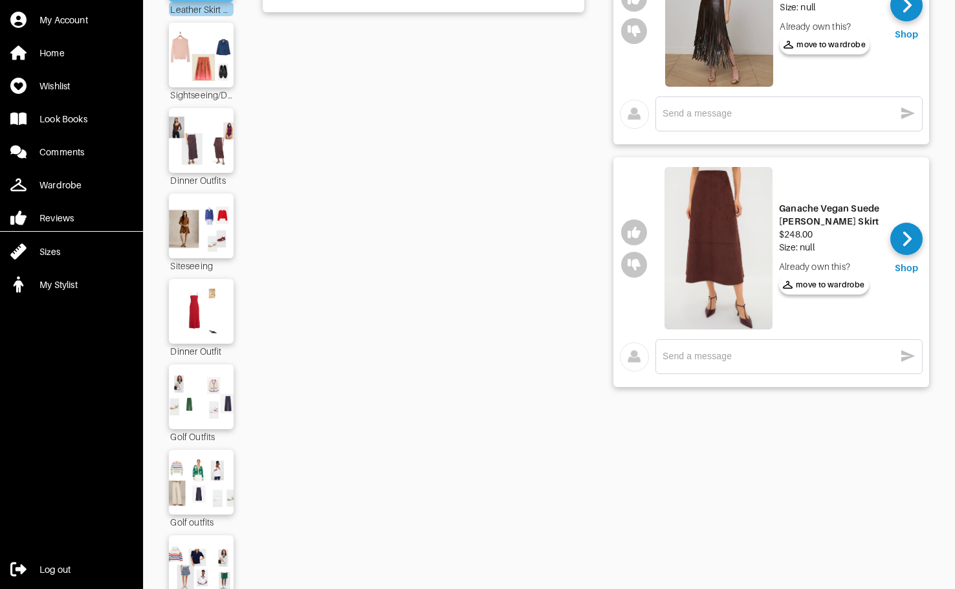
scroll to position [323, 0]
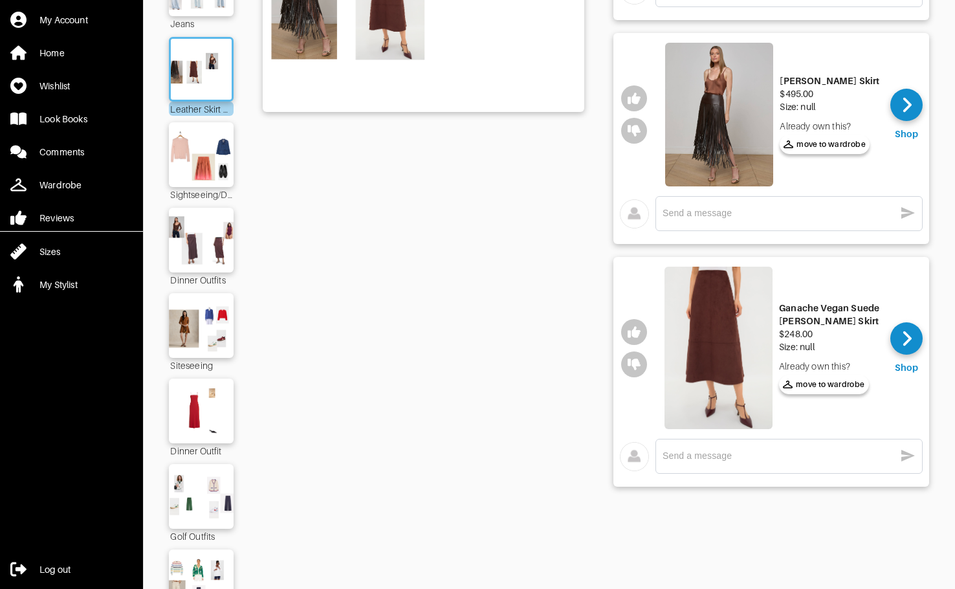
click at [719, 363] on img at bounding box center [718, 347] width 108 height 162
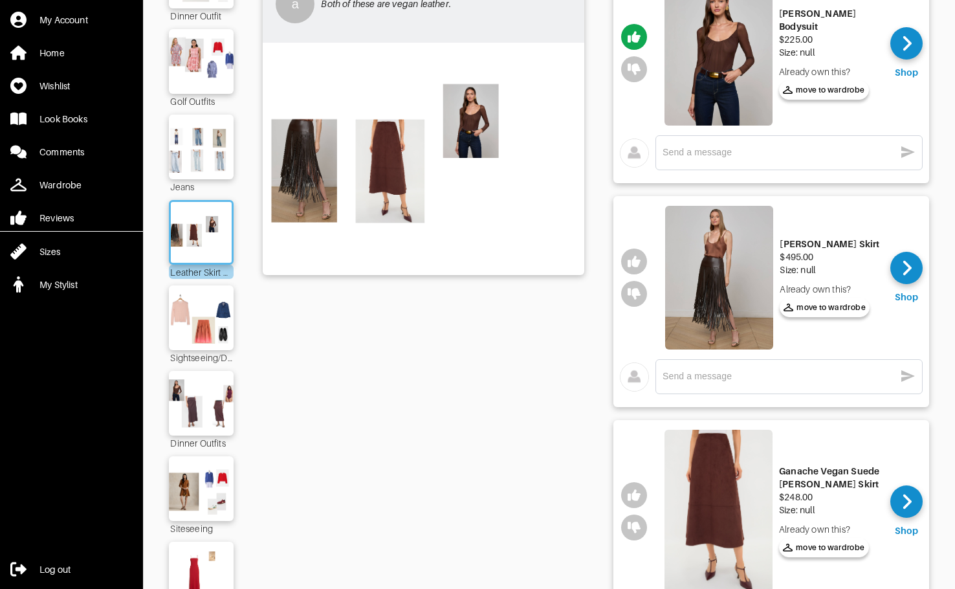
scroll to position [129, 0]
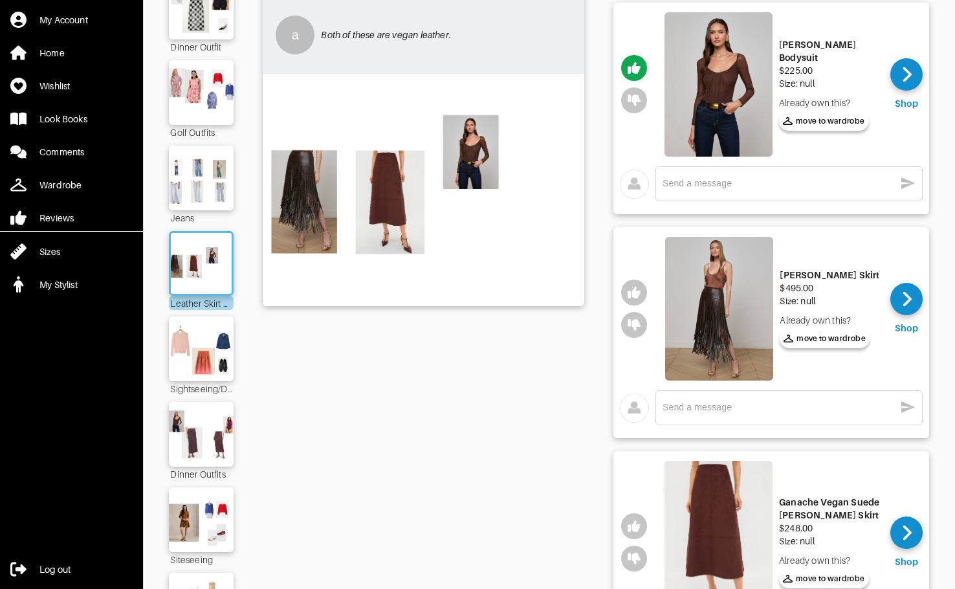
click at [753, 408] on textarea at bounding box center [778, 407] width 232 height 12
click at [633, 322] on icon "button" at bounding box center [633, 325] width 13 height 12
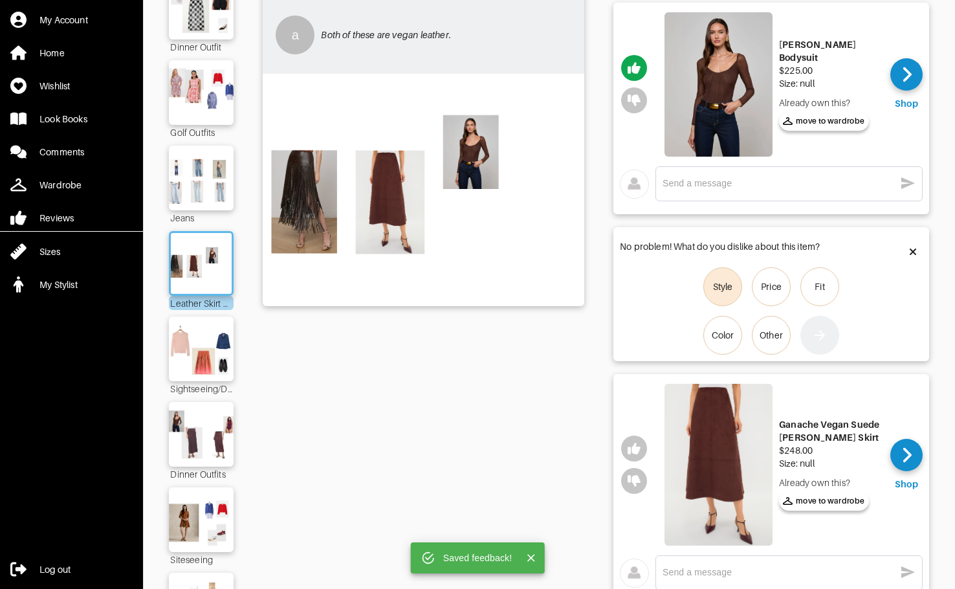
click at [725, 295] on label "Style" at bounding box center [722, 286] width 39 height 39
click at [0, 0] on input "Style" at bounding box center [0, 0] width 0 height 0
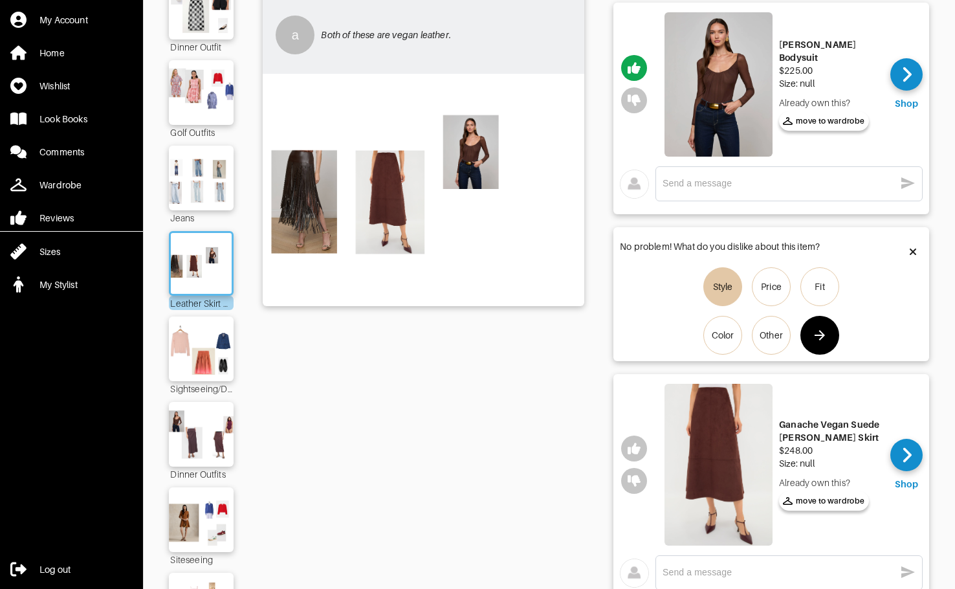
click at [784, 338] on icon "button" at bounding box center [819, 335] width 10 height 10
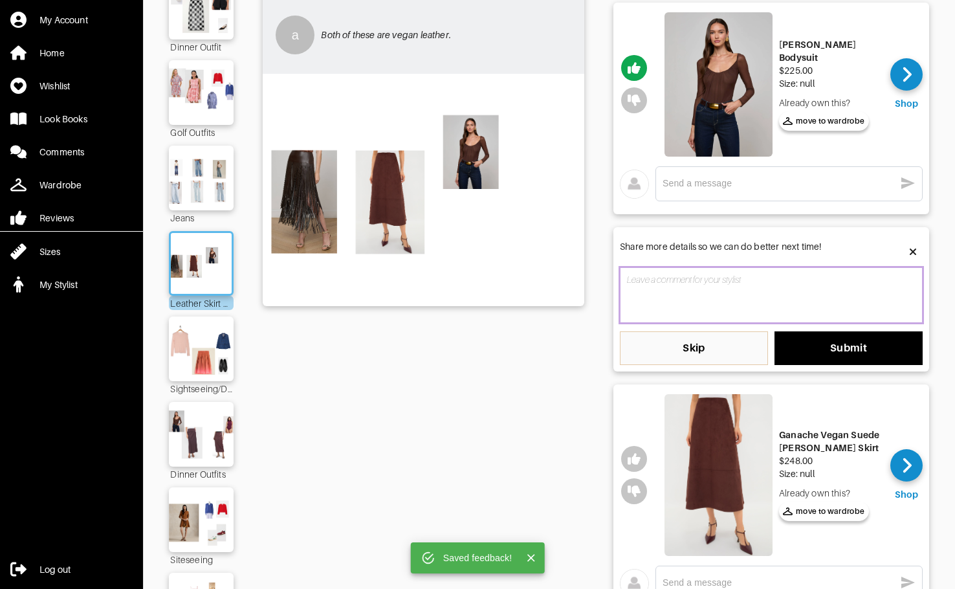
click at [784, 282] on textarea at bounding box center [771, 295] width 303 height 56
type textarea "I"
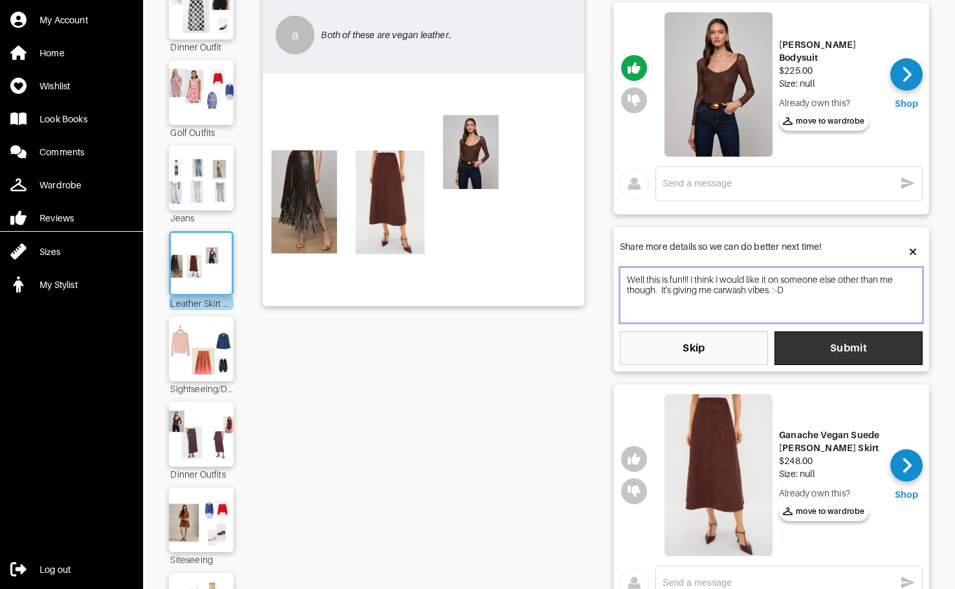
type textarea "Well this is fun!!! I think I would like it on someone else other than me thoug…"
click at [784, 343] on span "Submit" at bounding box center [847, 347] width 127 height 13
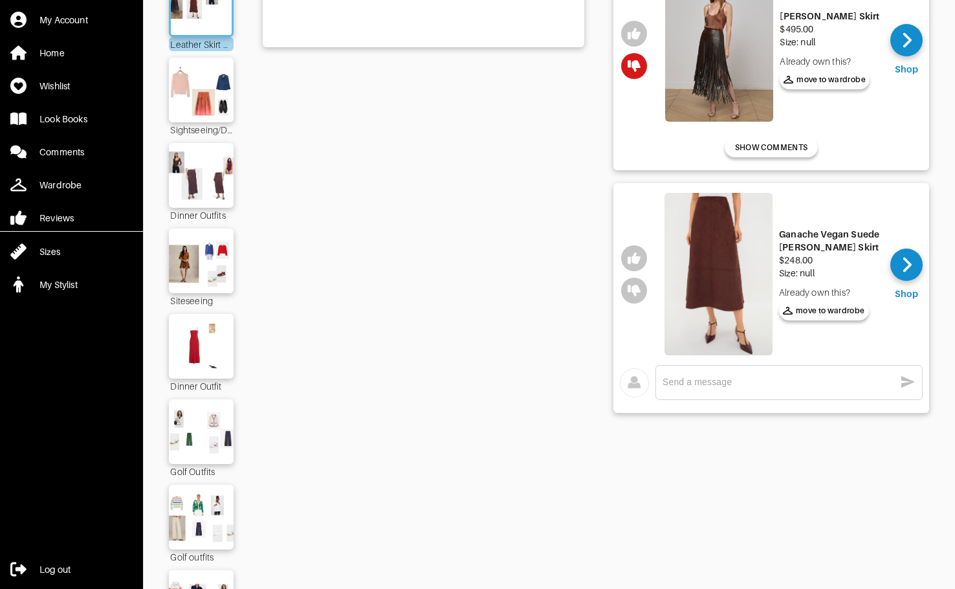
scroll to position [259, 0]
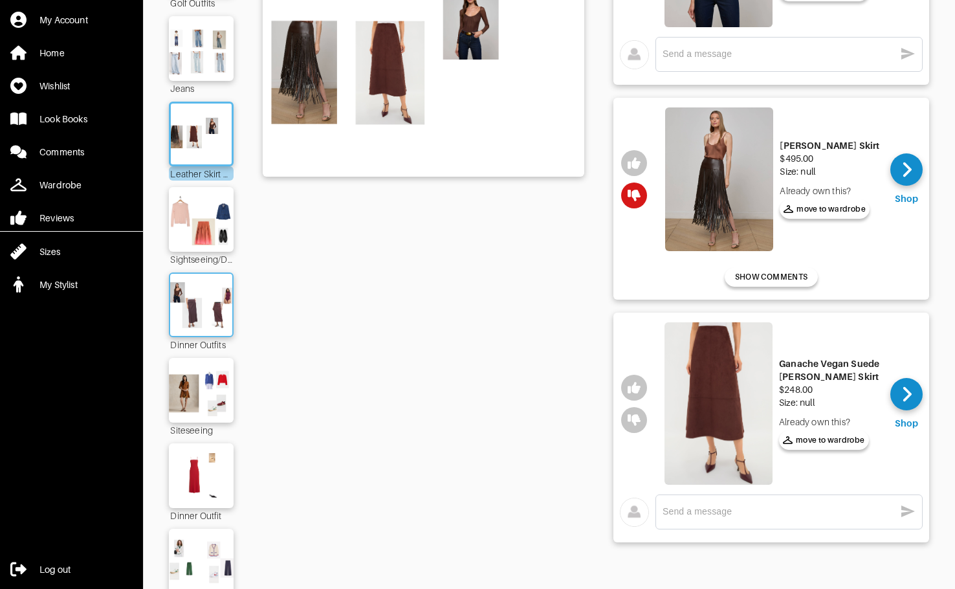
click at [208, 318] on img at bounding box center [201, 304] width 70 height 49
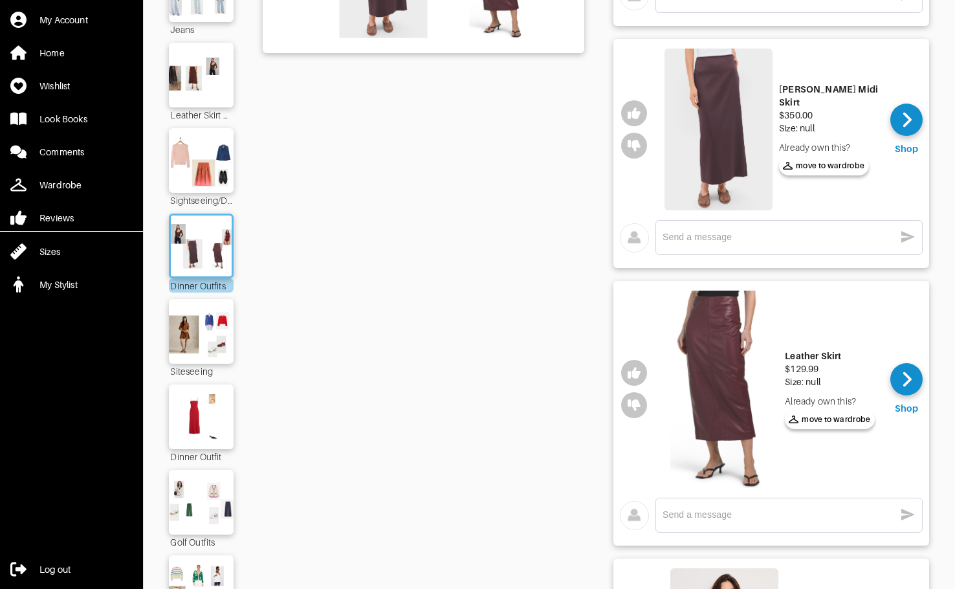
scroll to position [129, 0]
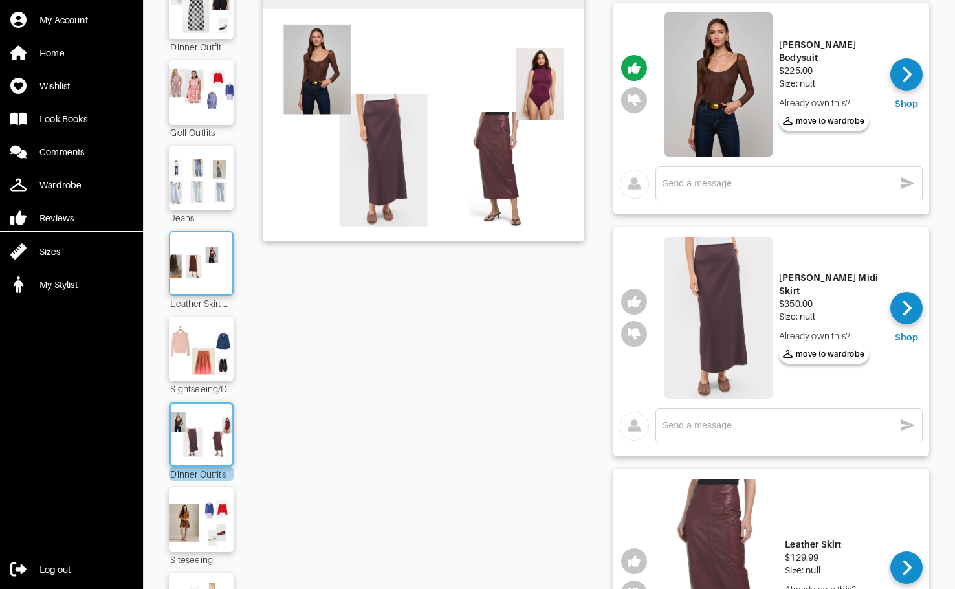
click at [206, 272] on img at bounding box center [201, 263] width 70 height 49
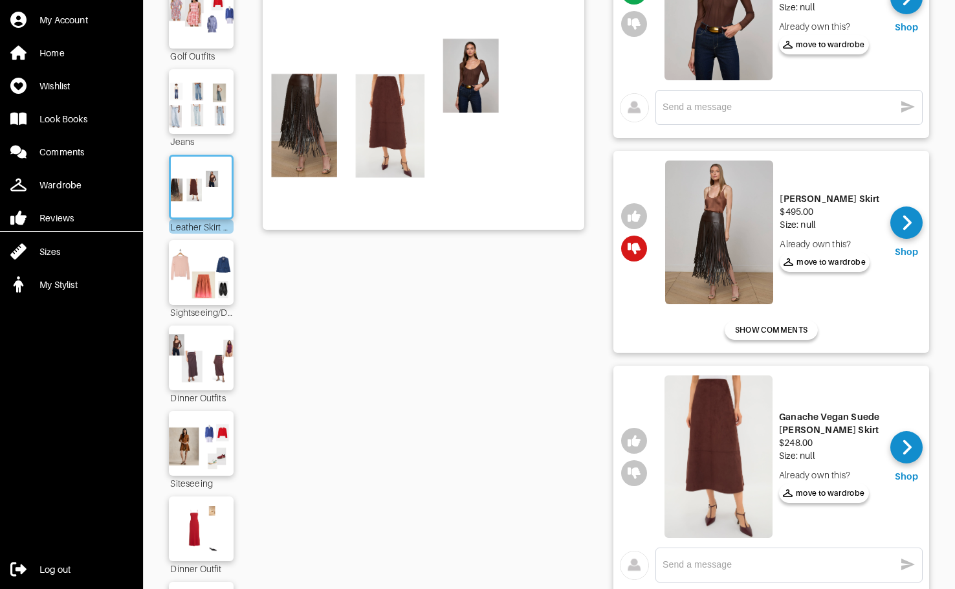
scroll to position [259, 0]
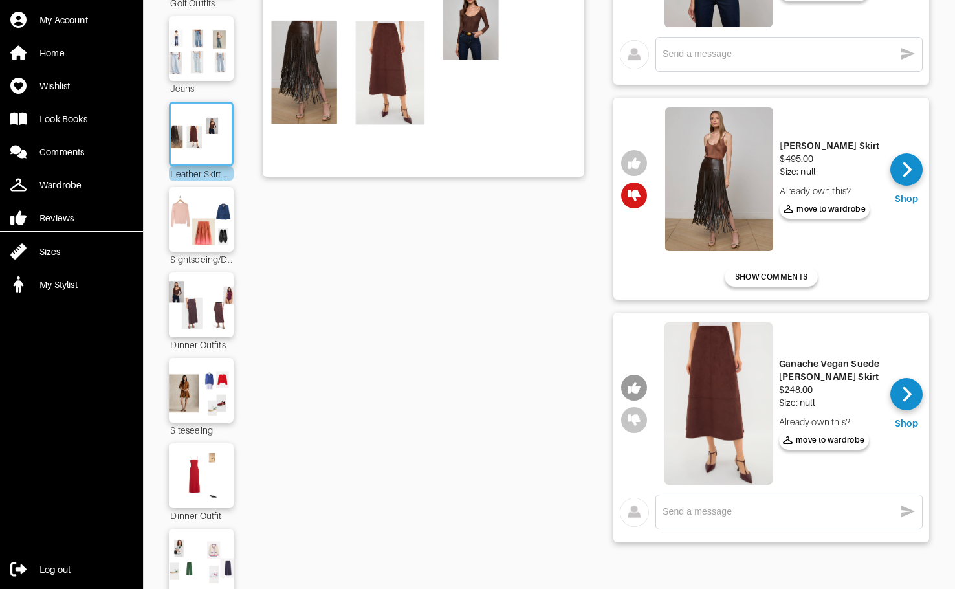
click at [636, 387] on icon "button" at bounding box center [633, 388] width 13 height 12
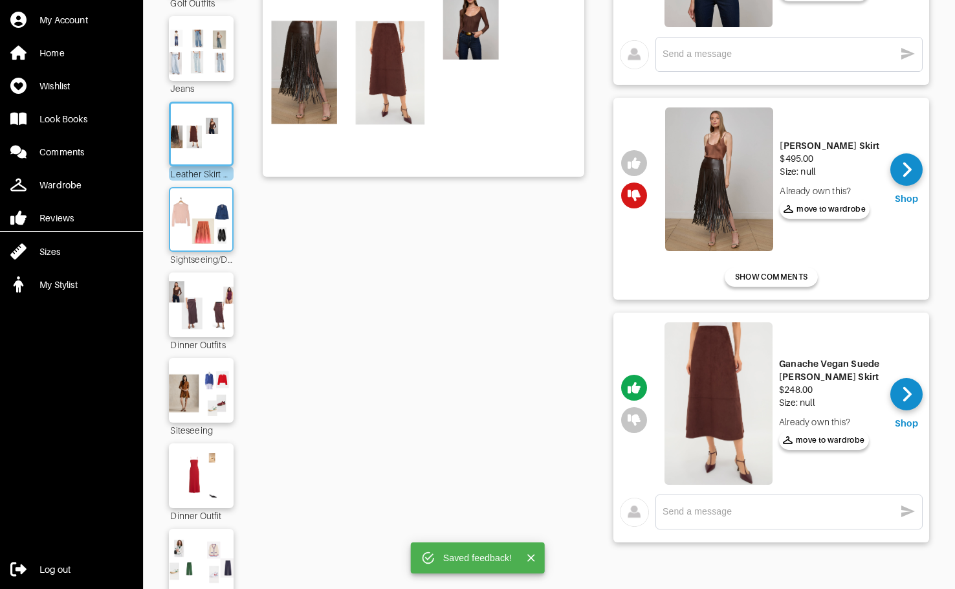
click at [221, 219] on img at bounding box center [201, 219] width 70 height 49
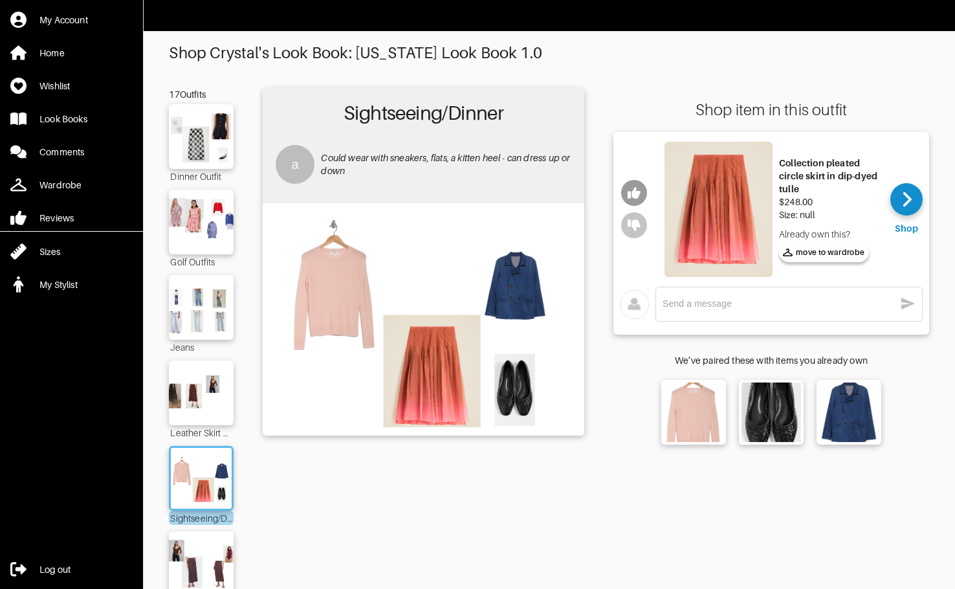
click at [636, 192] on icon "button" at bounding box center [633, 194] width 13 height 12
click at [781, 305] on textarea at bounding box center [778, 303] width 232 height 12
type textarea "LOVE"
click at [784, 301] on icon "button" at bounding box center [908, 303] width 14 height 12
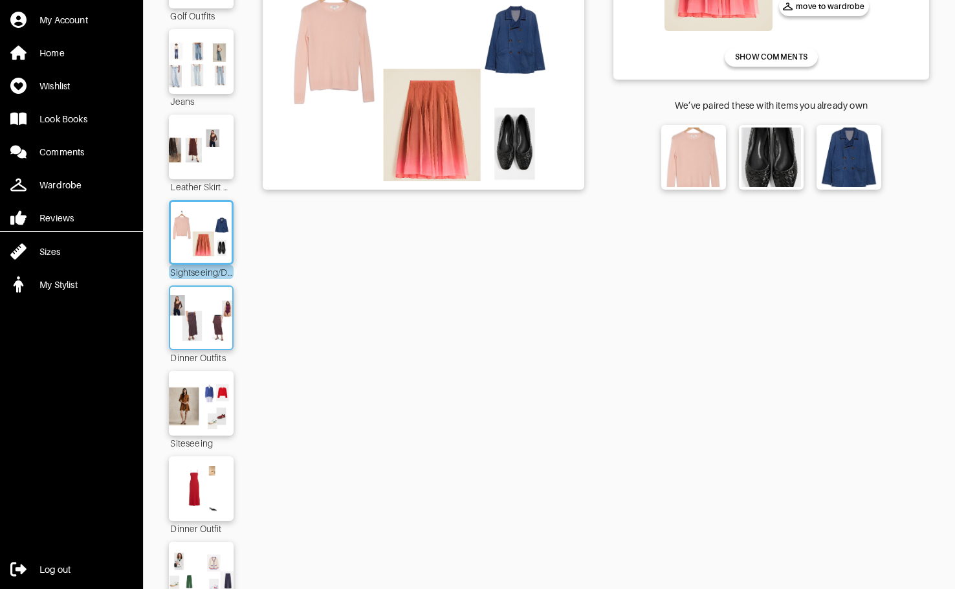
scroll to position [323, 0]
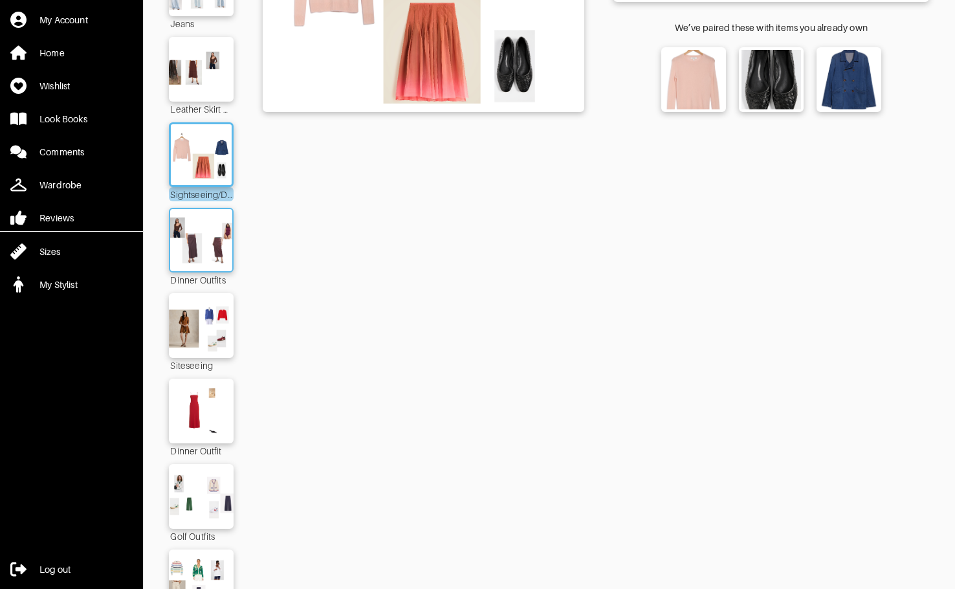
click at [211, 250] on img at bounding box center [201, 239] width 70 height 49
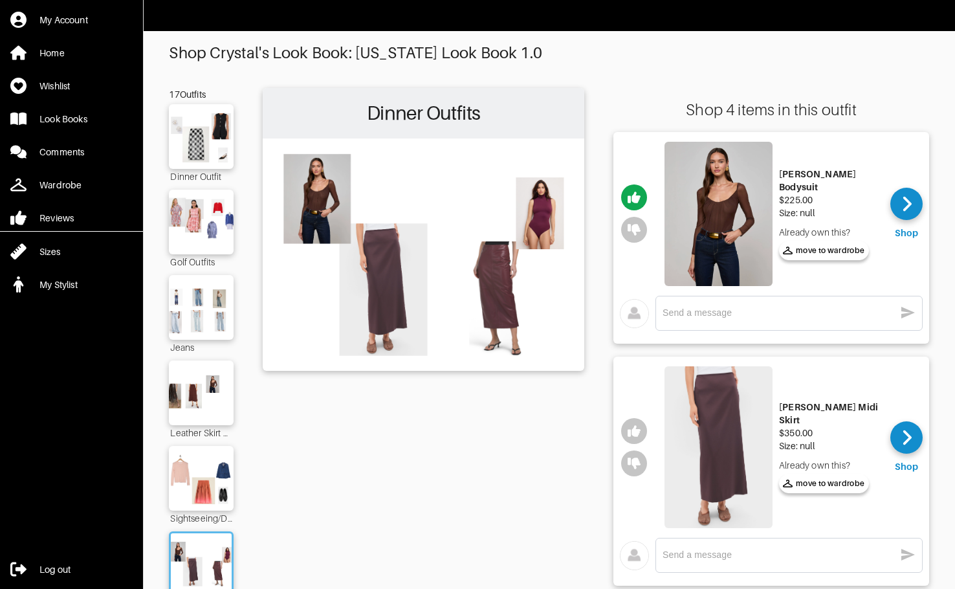
click at [713, 437] on img at bounding box center [718, 447] width 108 height 162
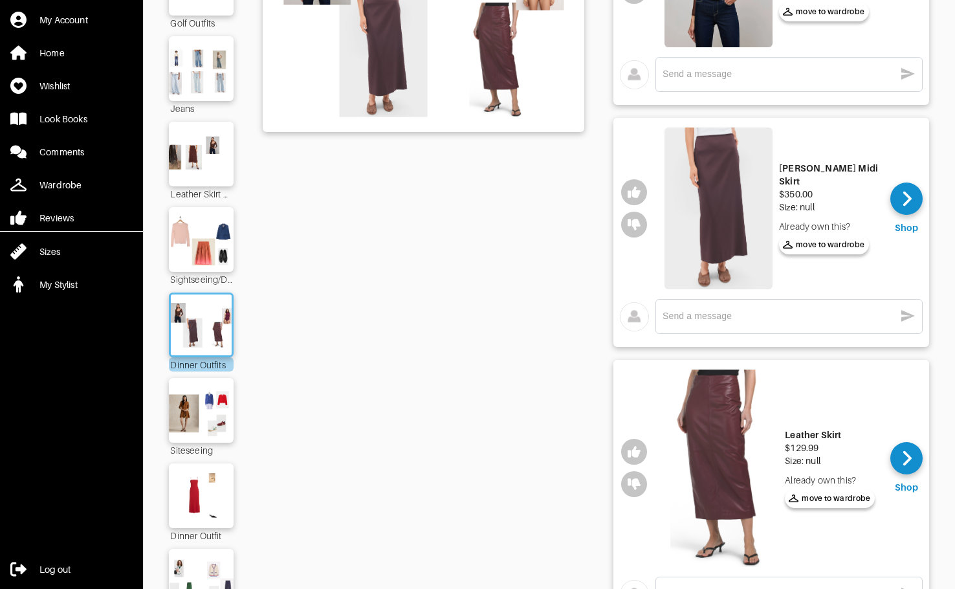
scroll to position [259, 0]
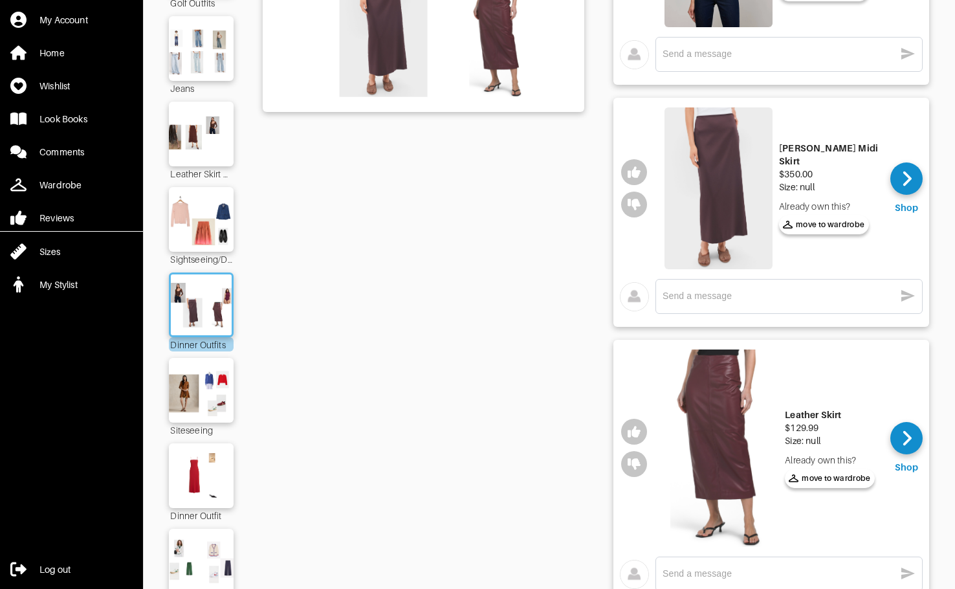
click at [720, 414] on img at bounding box center [724, 447] width 108 height 197
click at [762, 574] on textarea at bounding box center [778, 573] width 232 height 12
type textarea "O"
type textarea "Sorry for the delay - looks like it's out of stock now"
click at [784, 572] on icon "button" at bounding box center [908, 573] width 14 height 12
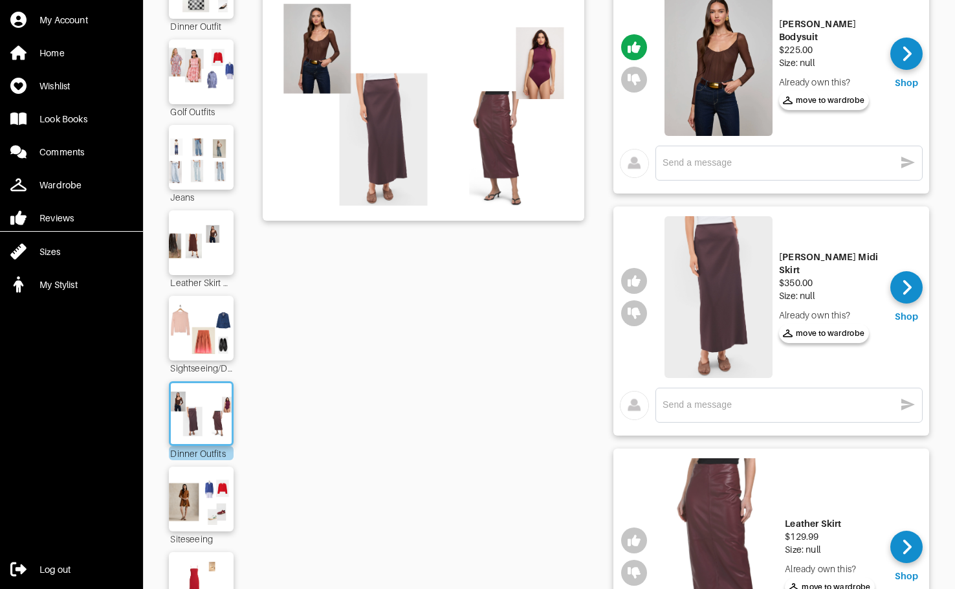
scroll to position [129, 0]
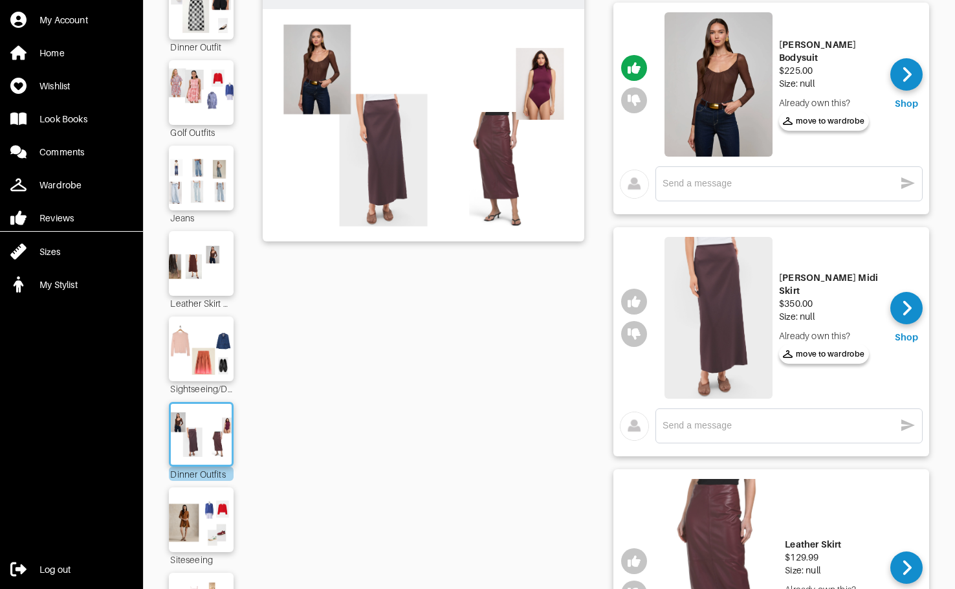
click at [728, 323] on img at bounding box center [718, 318] width 108 height 162
click at [784, 422] on textarea at bounding box center [778, 425] width 232 height 12
click at [782, 424] on textarea at bounding box center [778, 425] width 232 height 12
click at [784, 421] on textarea at bounding box center [778, 425] width 232 height 12
type textarea "Not sure how to style this, but willing to give it a try!"
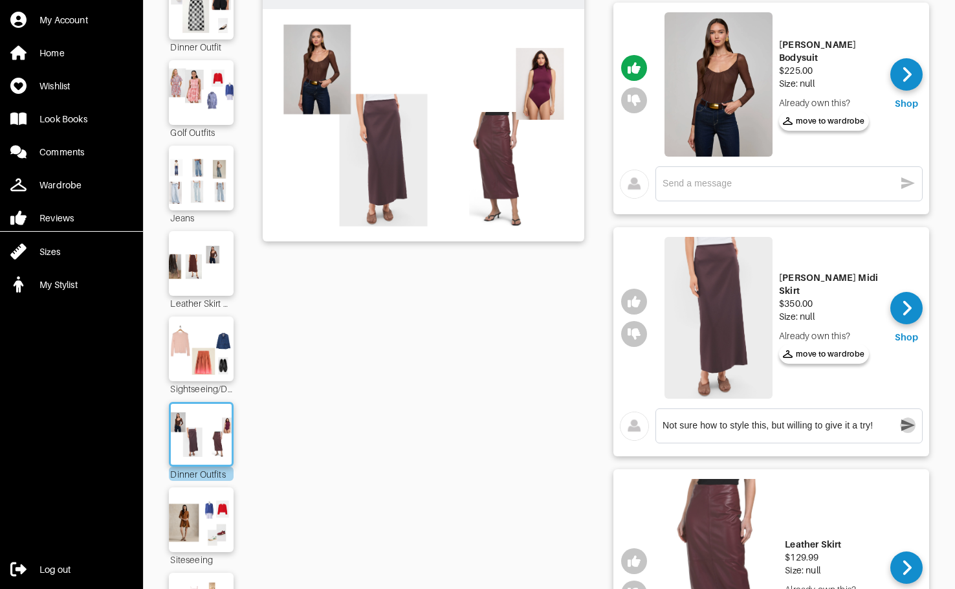
click at [784, 426] on icon "button" at bounding box center [908, 425] width 14 height 12
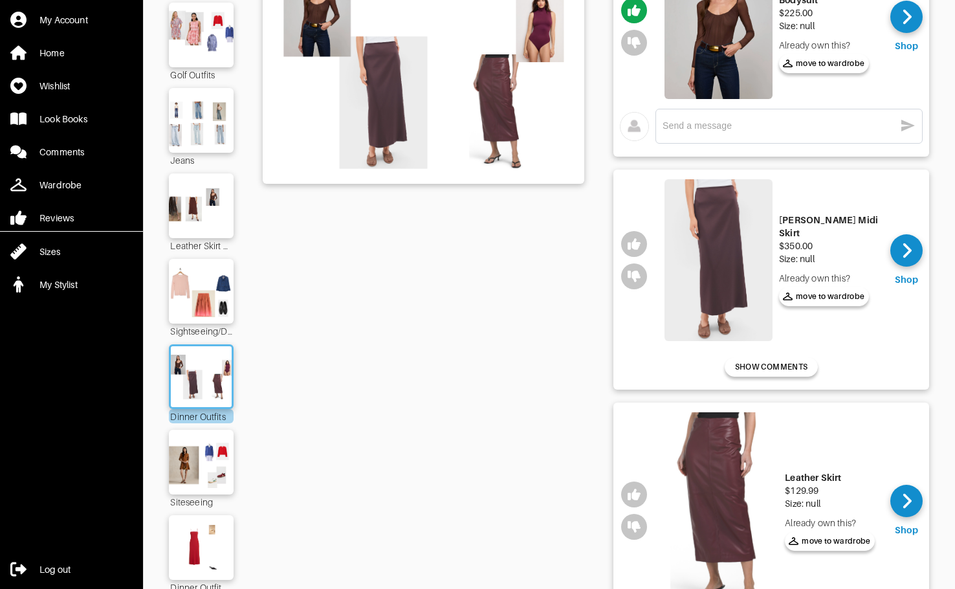
scroll to position [259, 0]
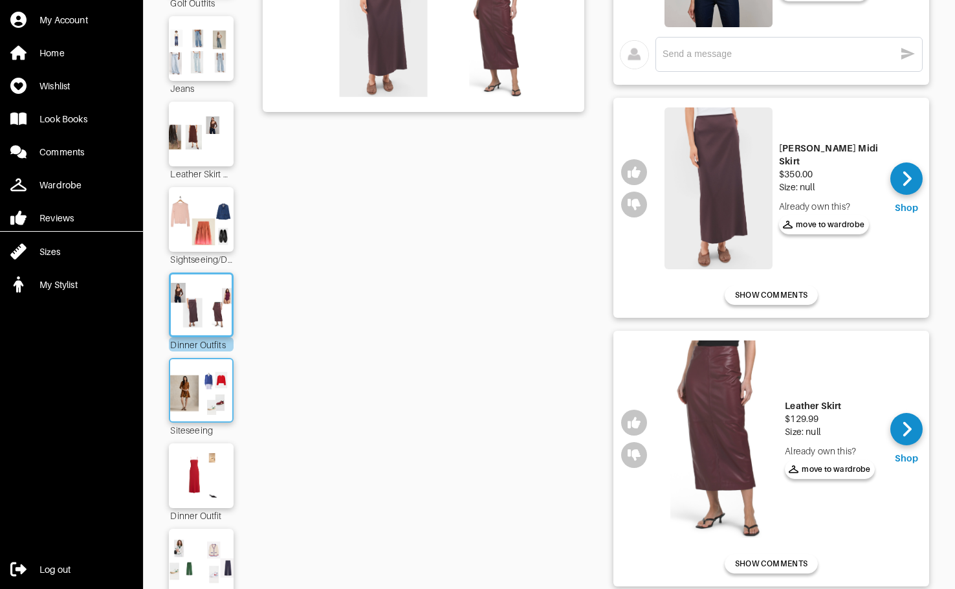
click at [202, 384] on img at bounding box center [201, 389] width 70 height 49
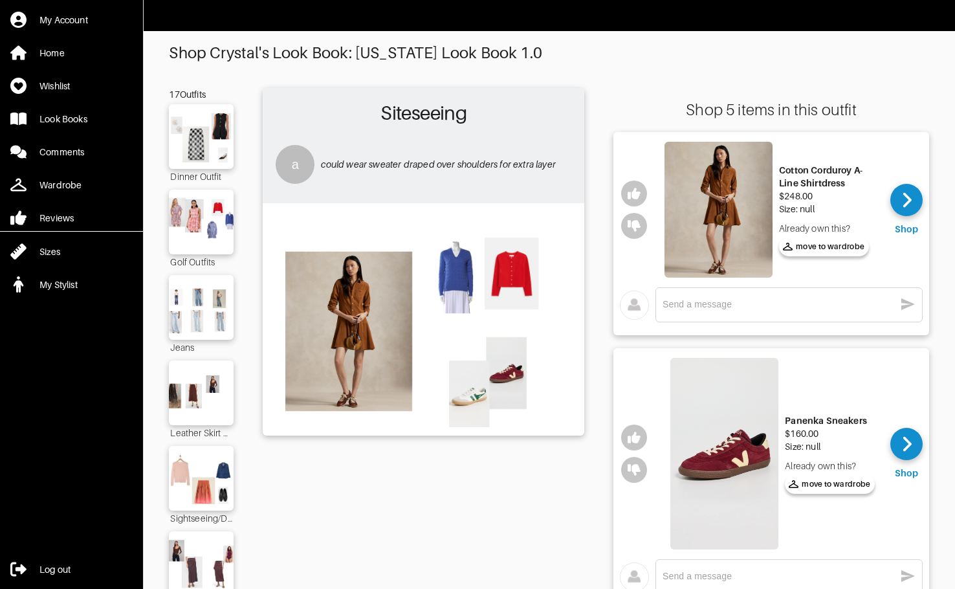
click at [736, 211] on img at bounding box center [718, 210] width 108 height 136
